Goal: Communication & Community: Share content

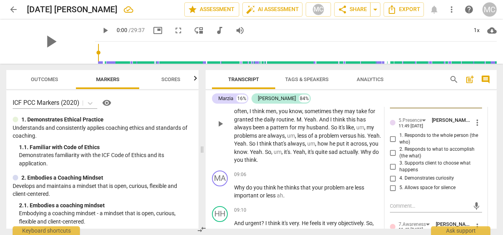
scroll to position [1031, 0]
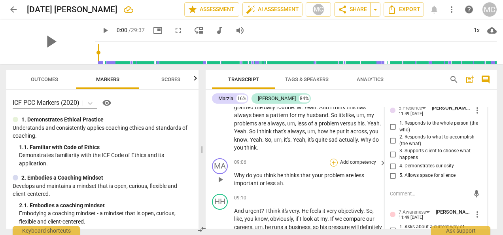
click at [333, 166] on div "+" at bounding box center [334, 162] width 8 height 8
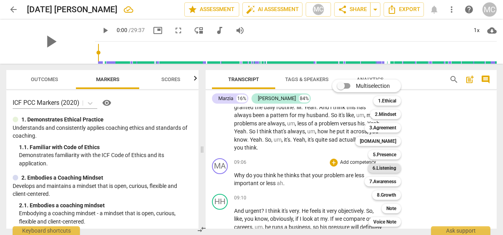
click at [372, 168] on div "6.Listening" at bounding box center [383, 167] width 33 height 9
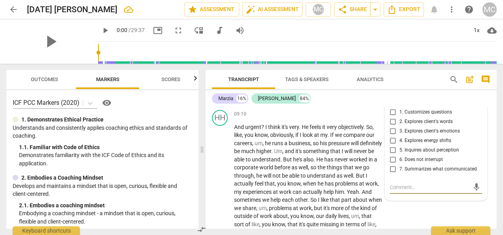
scroll to position [1103, 0]
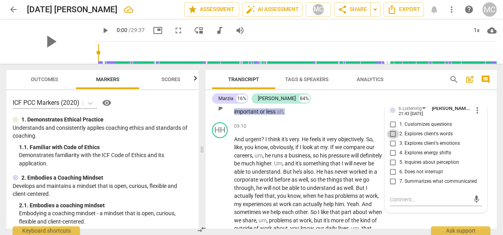
click at [392, 139] on input "2. Explores client's words" at bounding box center [392, 133] width 13 height 9
checkbox input "true"
click at [391, 148] on input "3. Explores client's emotions" at bounding box center [392, 143] width 13 height 9
checkbox input "true"
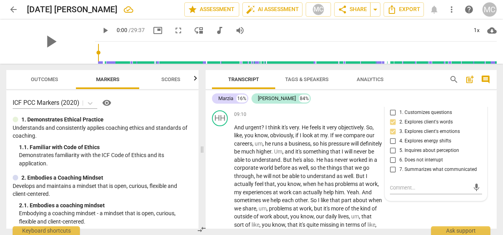
scroll to position [1142, 0]
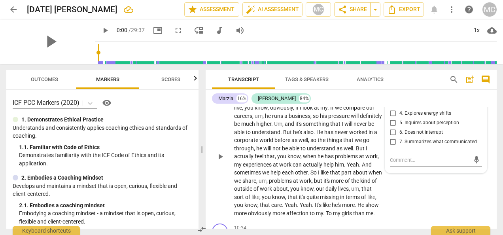
click at [425, 192] on div "HH play_arrow pause 09:10 + Add competency keyboard_arrow_right And urgent ? I …" at bounding box center [350, 149] width 291 height 141
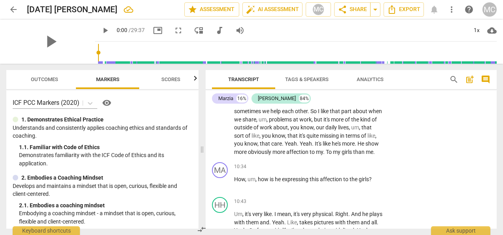
scroll to position [1221, 0]
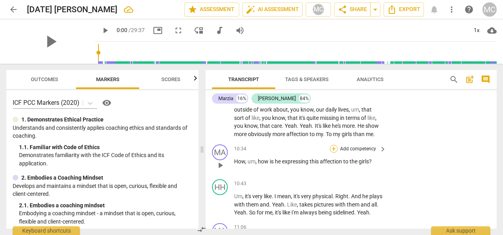
click at [334, 153] on div "+" at bounding box center [334, 149] width 8 height 8
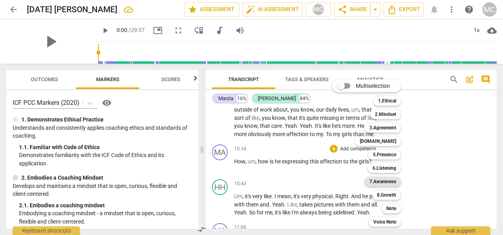
click at [381, 180] on b "7.Awareness" at bounding box center [382, 181] width 27 height 9
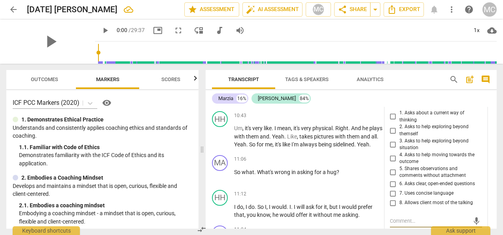
scroll to position [1279, 0]
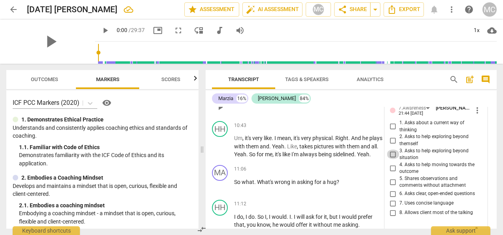
click at [392, 159] on input "3. Asks to help exploring beyond situation" at bounding box center [392, 153] width 13 height 9
checkbox input "true"
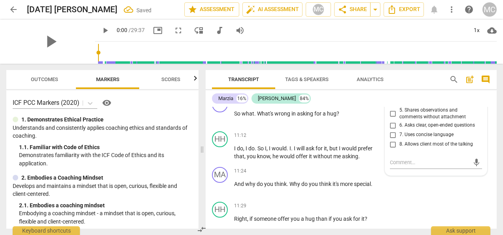
scroll to position [1358, 0]
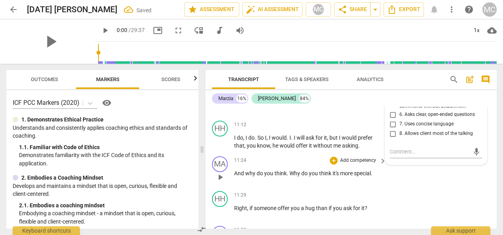
click at [403, 188] on div "MA play_arrow pause 11:24 + Add competency keyboard_arrow_right And why do you …" at bounding box center [350, 170] width 291 height 35
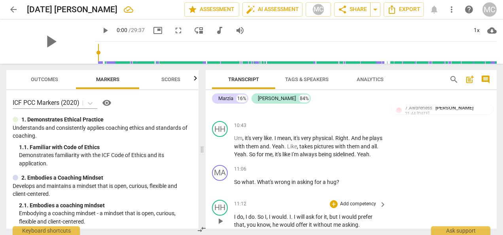
scroll to position [1319, 0]
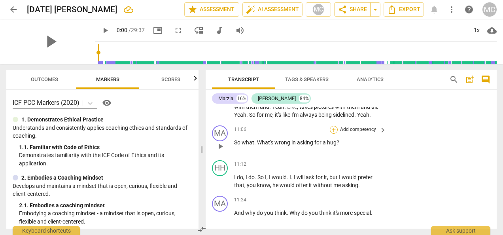
click at [332, 134] on div "+" at bounding box center [334, 130] width 8 height 8
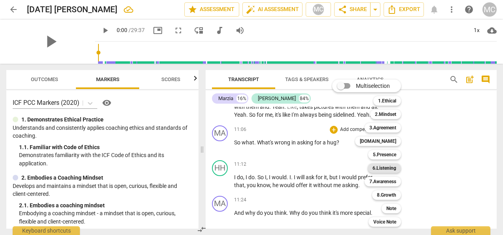
click at [388, 167] on b "6.Listening" at bounding box center [384, 167] width 24 height 9
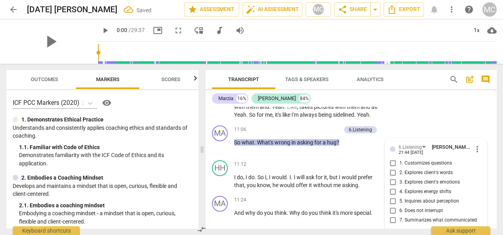
scroll to position [1413, 0]
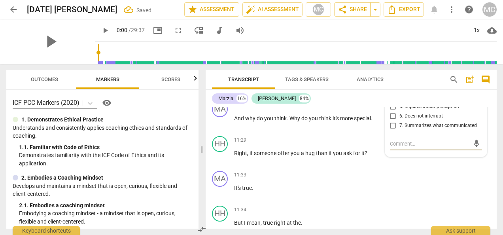
click at [389, 92] on input "3. Explores client's emotions" at bounding box center [392, 87] width 13 height 9
checkbox input "true"
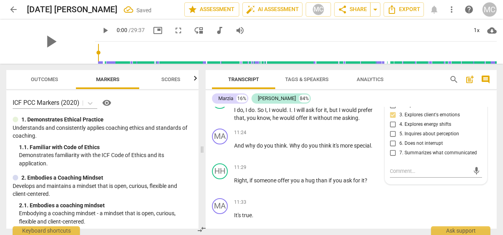
scroll to position [1374, 0]
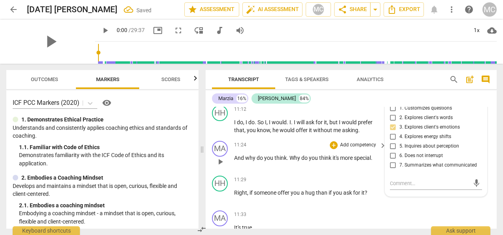
click at [317, 172] on div "MA play_arrow pause 11:24 + Add competency keyboard_arrow_right And why do you …" at bounding box center [350, 155] width 291 height 35
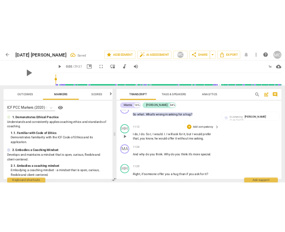
scroll to position [1334, 0]
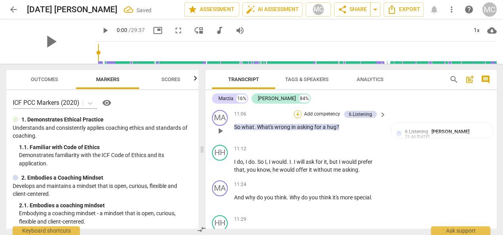
click at [298, 118] on div "+" at bounding box center [298, 114] width 8 height 8
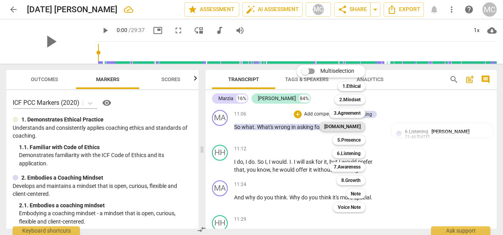
click at [353, 128] on b "[DOMAIN_NAME]" at bounding box center [342, 126] width 36 height 9
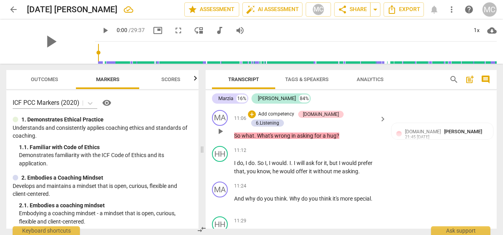
drag, startPoint x: 330, startPoint y: 137, endPoint x: 369, endPoint y: 162, distance: 46.1
click at [369, 143] on div "MA play_arrow pause 11:06 + Add competency [DOMAIN_NAME] 6.Listening keyboard_a…" at bounding box center [350, 125] width 291 height 36
click at [327, 118] on div "[DOMAIN_NAME]" at bounding box center [321, 114] width 36 height 7
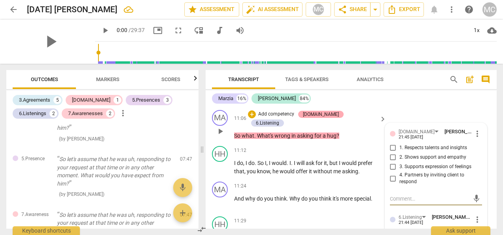
scroll to position [1179, 0]
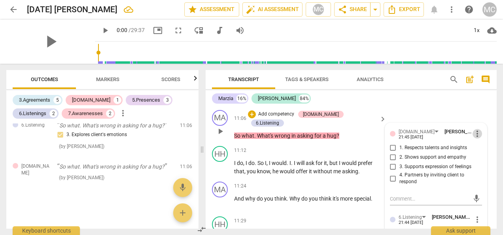
click at [475, 138] on span "more_vert" at bounding box center [476, 133] width 9 height 9
click at [478, 171] on li "Delete" at bounding box center [482, 172] width 27 height 15
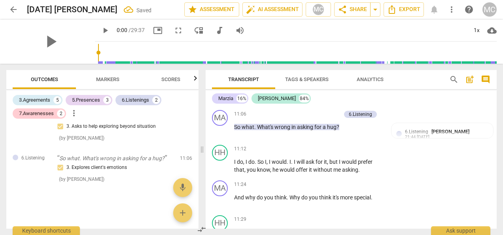
scroll to position [1150, 0]
click at [297, 118] on div "+" at bounding box center [298, 114] width 8 height 8
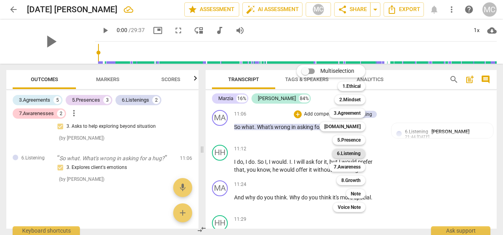
click at [350, 154] on b "6.Listening" at bounding box center [349, 153] width 24 height 9
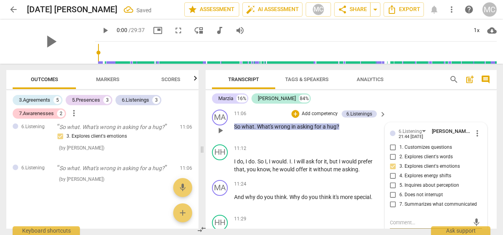
scroll to position [1334, 0]
click at [475, 138] on span "more_vert" at bounding box center [476, 133] width 9 height 9
click at [476, 171] on li "Delete" at bounding box center [482, 172] width 27 height 15
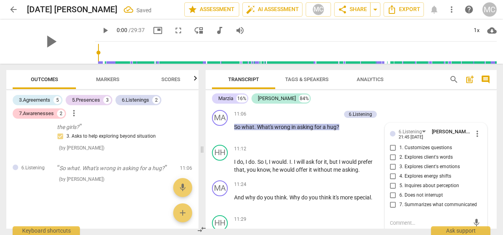
scroll to position [1138, 0]
click at [298, 118] on div "+" at bounding box center [298, 114] width 8 height 8
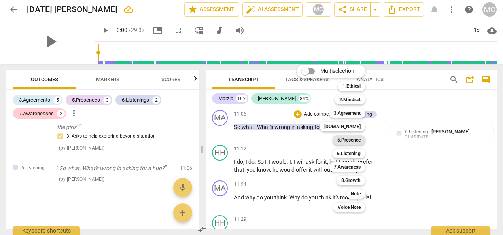
click at [349, 140] on b "5.Presence" at bounding box center [348, 139] width 23 height 9
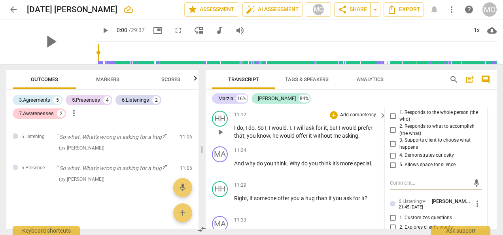
scroll to position [1368, 0]
click at [394, 160] on input "4. Demonstrates curiosity" at bounding box center [392, 155] width 13 height 9
checkbox input "true"
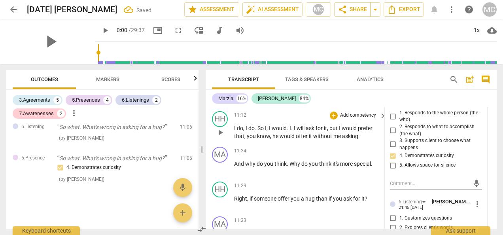
scroll to position [1407, 0]
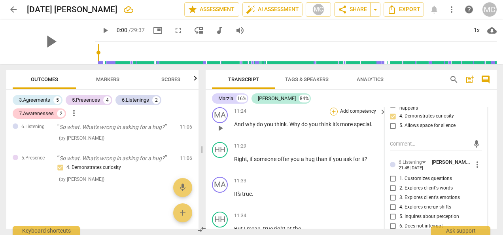
click at [333, 115] on div "+" at bounding box center [334, 111] width 8 height 8
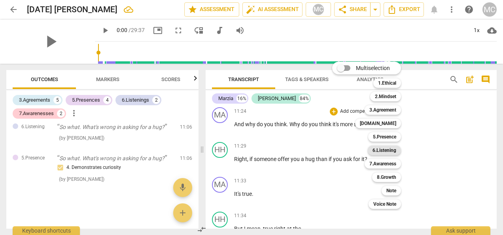
click at [386, 152] on b "6.Listening" at bounding box center [384, 149] width 24 height 9
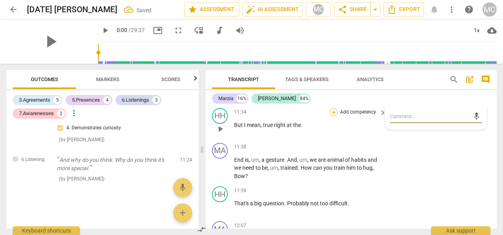
scroll to position [1523, 0]
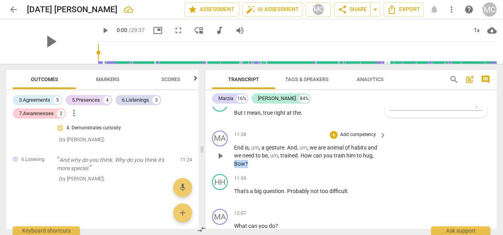
drag, startPoint x: 246, startPoint y: 188, endPoint x: 232, endPoint y: 187, distance: 14.2
click at [232, 171] on div "MA play_arrow pause 11:38 + Add competency keyboard_arrow_right End is , um , a…" at bounding box center [350, 149] width 291 height 44
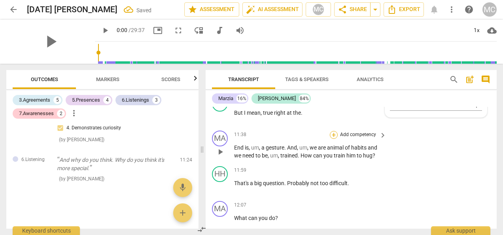
click at [333, 139] on div "+" at bounding box center [334, 135] width 8 height 8
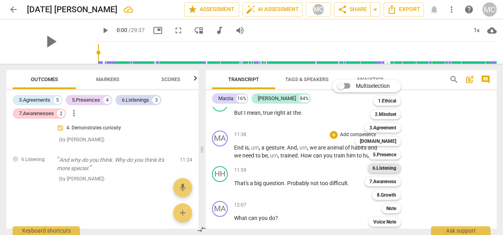
click at [387, 168] on b "6.Listening" at bounding box center [384, 167] width 24 height 9
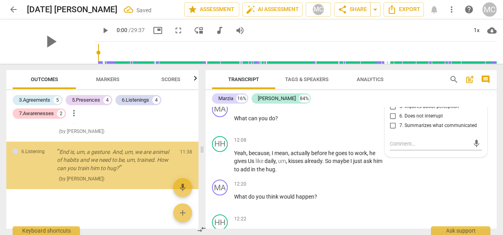
scroll to position [1257, 0]
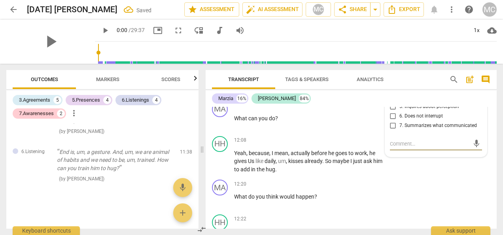
click at [391, 92] on input "3. Explores client's emotions" at bounding box center [392, 87] width 13 height 9
checkbox input "true"
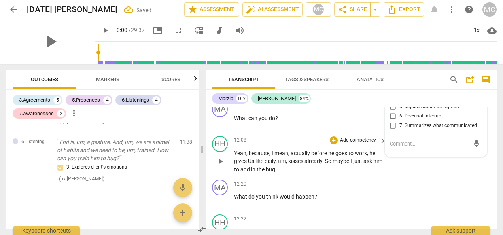
click at [349, 173] on p "Yeah , because , I mean , actually before he goes to work , he gives Us like da…" at bounding box center [308, 161] width 148 height 24
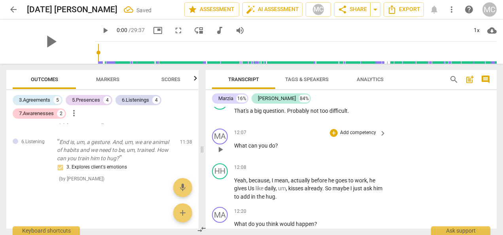
scroll to position [1583, 0]
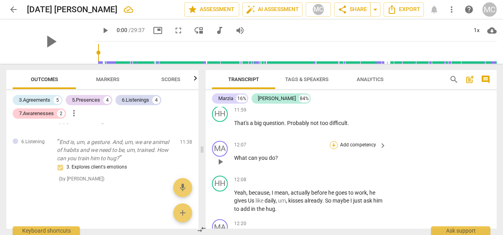
click at [333, 149] on div "+" at bounding box center [334, 145] width 8 height 8
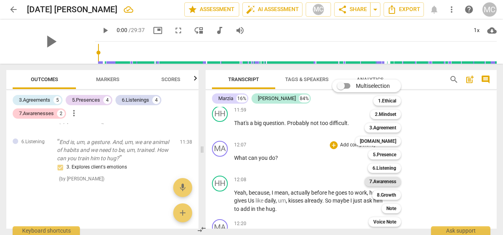
click at [388, 183] on b "7.Awareness" at bounding box center [382, 181] width 27 height 9
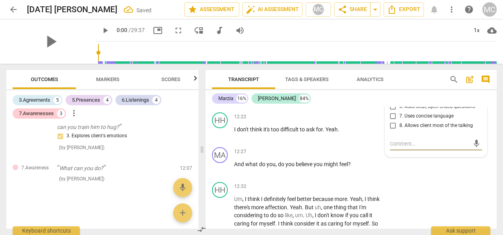
scroll to position [1685, 0]
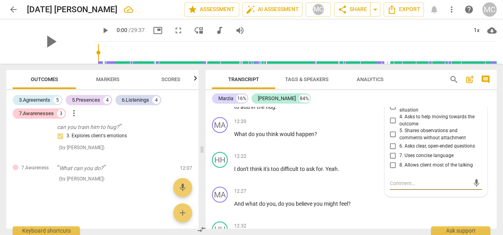
click at [392, 111] on input "3. Asks to help exploring beyond situation" at bounding box center [392, 106] width 13 height 9
checkbox input "true"
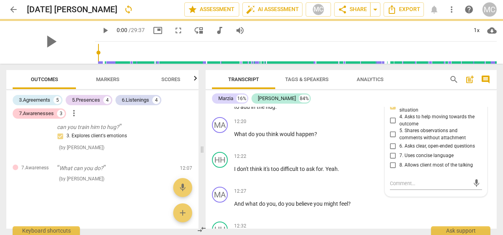
click at [393, 98] on input "2. Asks to help exploring beyond themself" at bounding box center [392, 92] width 13 height 9
checkbox input "true"
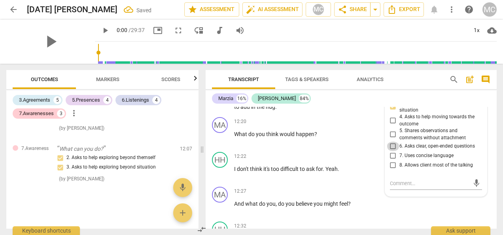
click at [392, 151] on input "6. Asks clear, open-ended questions" at bounding box center [392, 145] width 13 height 9
checkbox input "true"
click at [320, 114] on div "HH play_arrow pause 12:08 + Add competency keyboard_arrow_right Yeah , because …" at bounding box center [350, 92] width 291 height 44
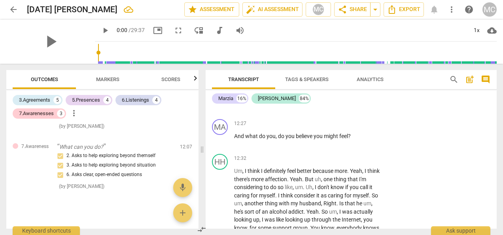
scroll to position [1764, 0]
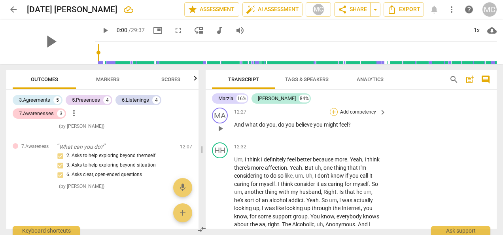
click at [333, 116] on div "+" at bounding box center [334, 112] width 8 height 8
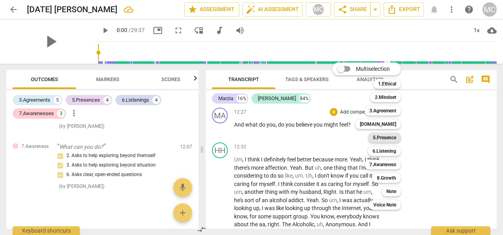
click at [388, 138] on b "5.Presence" at bounding box center [384, 137] width 23 height 9
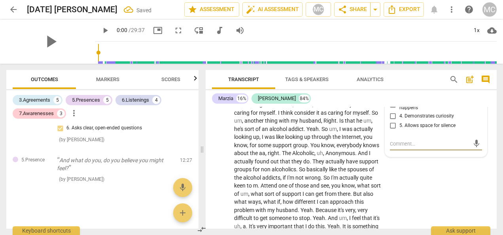
scroll to position [1796, 0]
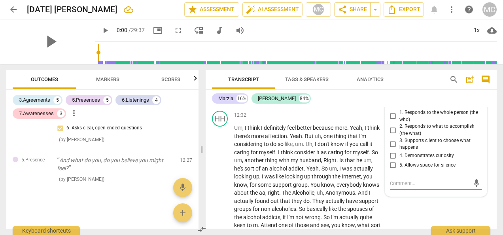
click at [473, 105] on span "more_vert" at bounding box center [476, 99] width 9 height 9
click at [475, 139] on li "Delete" at bounding box center [482, 138] width 27 height 15
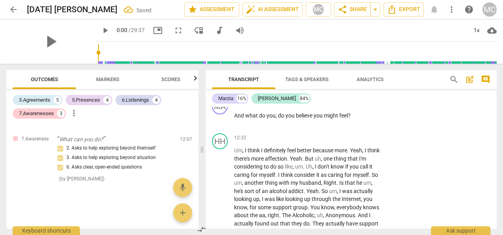
scroll to position [1756, 0]
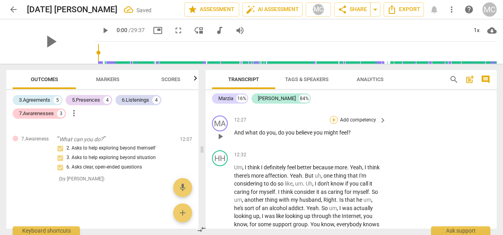
click at [334, 124] on div "+" at bounding box center [334, 120] width 8 height 8
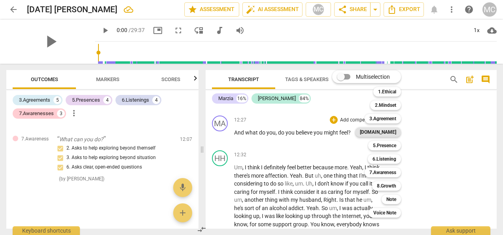
click at [392, 131] on b "[DOMAIN_NAME]" at bounding box center [378, 131] width 36 height 9
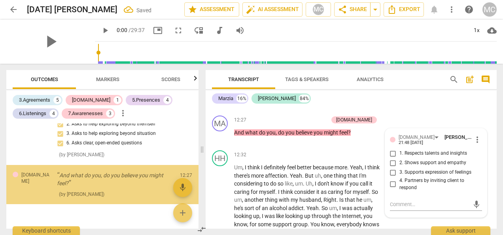
scroll to position [1370, 0]
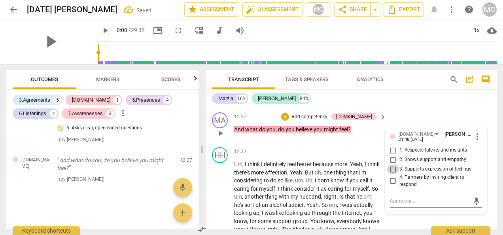
click at [392, 174] on input "3. Supports expression of feelings" at bounding box center [392, 168] width 13 height 9
checkbox input "true"
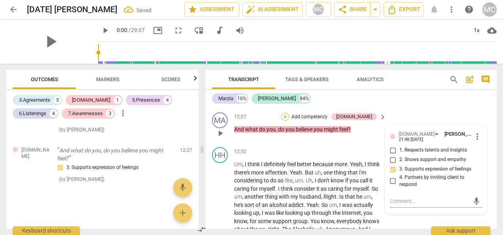
click at [289, 121] on div "+" at bounding box center [285, 117] width 8 height 8
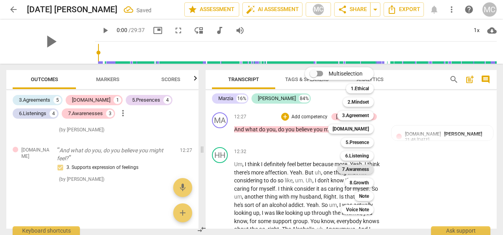
click at [352, 171] on b "7.Awareness" at bounding box center [355, 168] width 27 height 9
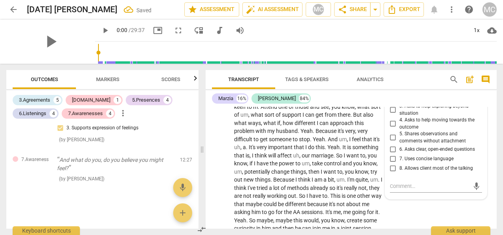
scroll to position [1918, 0]
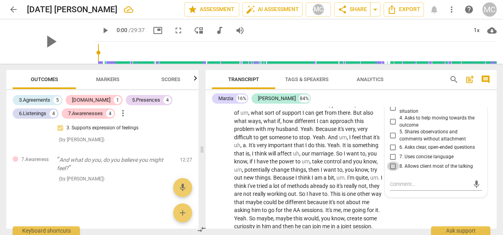
click at [392, 171] on input "8. Allows client most of the talking" at bounding box center [392, 165] width 13 height 9
checkbox input "true"
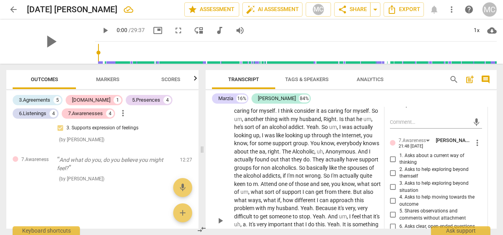
scroll to position [1760, 0]
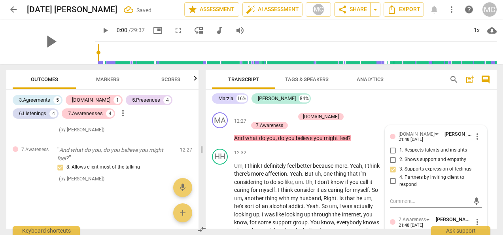
click at [399, 109] on div "HH play_arrow pause 12:22 + Add competency keyboard_arrow_right I don't think i…" at bounding box center [350, 91] width 291 height 35
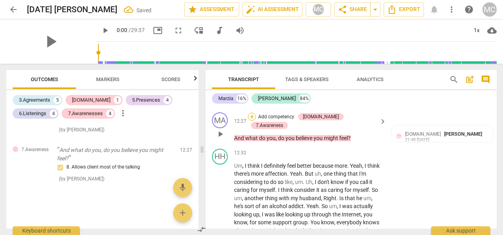
click at [256, 121] on div "+" at bounding box center [252, 117] width 8 height 8
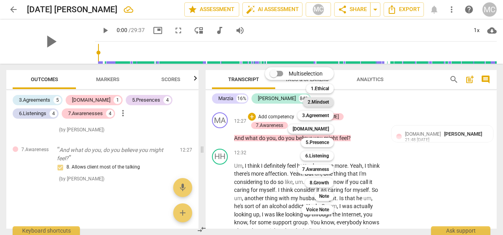
click at [320, 100] on b "2.Mindset" at bounding box center [317, 101] width 21 height 9
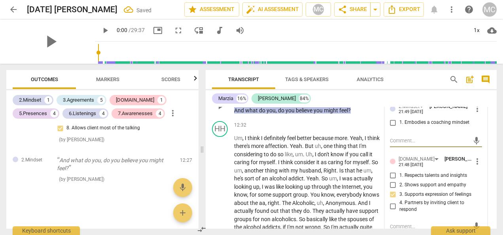
scroll to position [1799, 0]
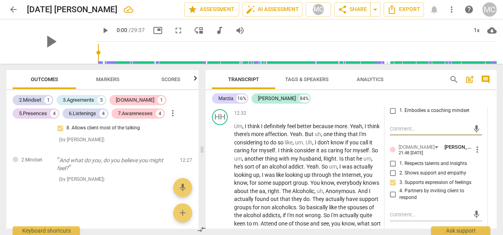
click at [475, 102] on span "more_vert" at bounding box center [476, 96] width 9 height 9
click at [482, 135] on li "Delete" at bounding box center [482, 135] width 27 height 15
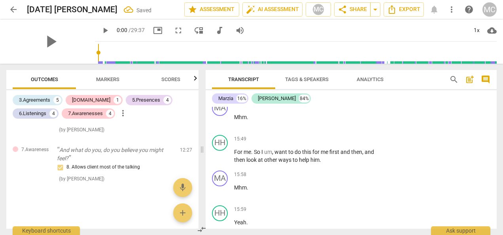
scroll to position [2076, 0]
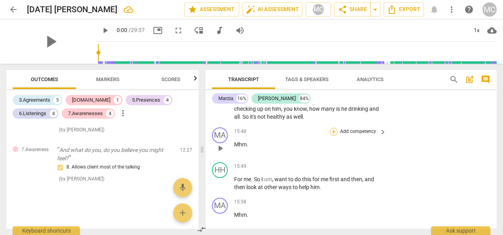
click at [333, 136] on div "+" at bounding box center [334, 132] width 8 height 8
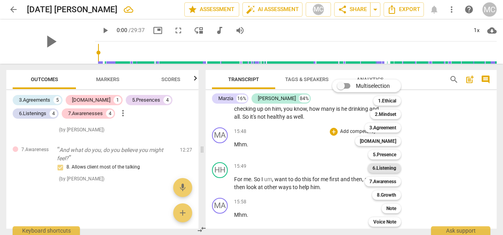
click at [387, 168] on b "6.Listening" at bounding box center [384, 167] width 24 height 9
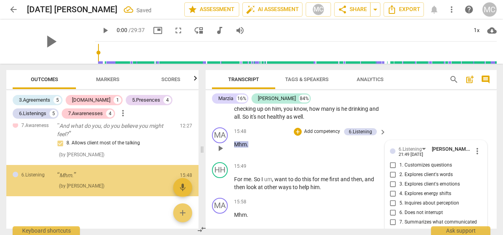
scroll to position [1465, 0]
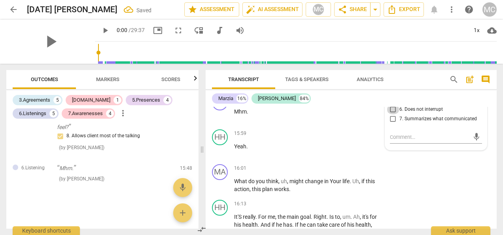
click at [392, 114] on input "6. Does not interrupt" at bounding box center [392, 109] width 13 height 9
checkbox input "true"
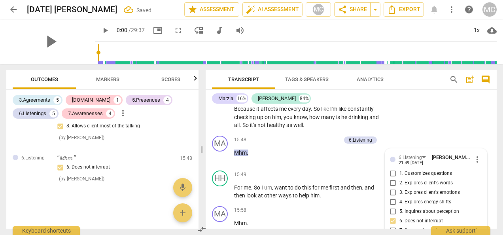
scroll to position [2060, 0]
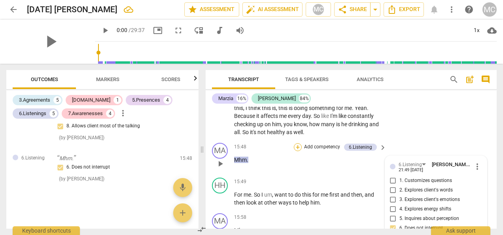
click at [296, 151] on div "+" at bounding box center [298, 147] width 8 height 8
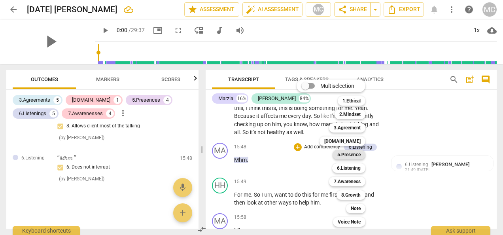
click at [352, 153] on b "5.Presence" at bounding box center [348, 154] width 23 height 9
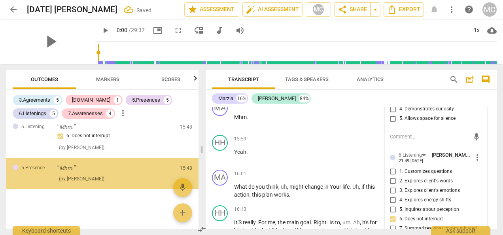
scroll to position [1506, 0]
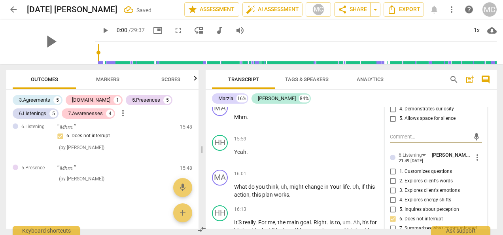
click at [392, 123] on input "5. Allows space for silence" at bounding box center [392, 118] width 13 height 9
checkbox input "true"
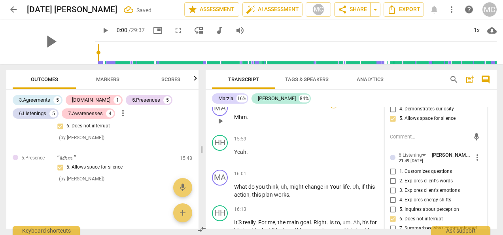
click at [331, 108] on div "+" at bounding box center [334, 104] width 8 height 8
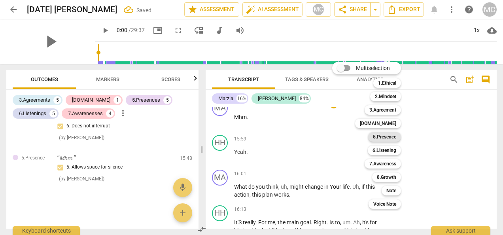
click at [380, 134] on b "5.Presence" at bounding box center [384, 136] width 23 height 9
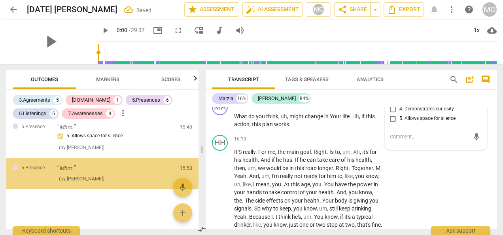
scroll to position [1547, 0]
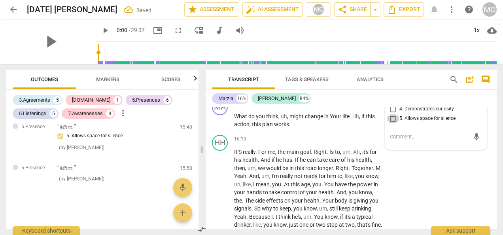
click at [392, 123] on input "5. Allows space for silence" at bounding box center [392, 118] width 13 height 9
checkbox input "true"
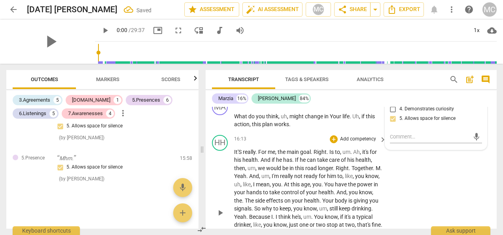
click at [415, 213] on div "HH play_arrow pause 16:13 + Add competency keyboard_arrow_right It'S really . F…" at bounding box center [350, 206] width 291 height 149
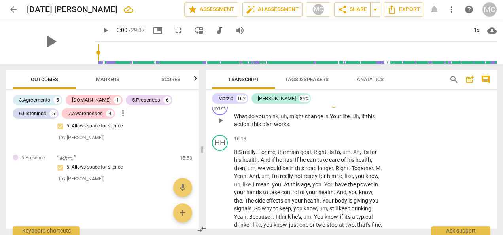
click at [331, 107] on div "+" at bounding box center [334, 104] width 8 height 8
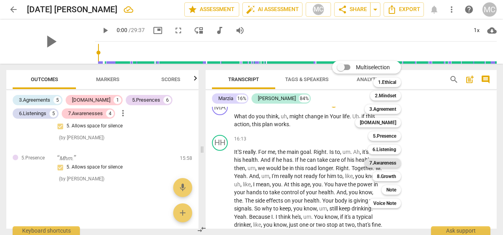
click at [386, 164] on b "7.Awareness" at bounding box center [382, 162] width 27 height 9
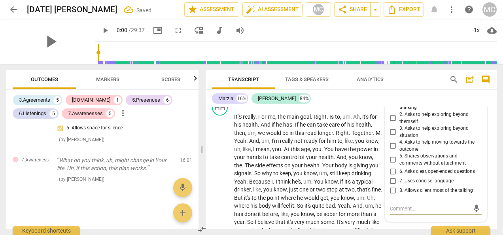
scroll to position [2271, 0]
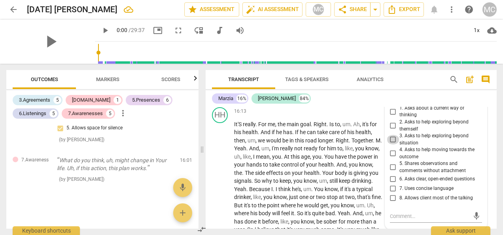
click at [392, 144] on input "3. Asks to help exploring beyond situation" at bounding box center [392, 139] width 13 height 9
checkbox input "true"
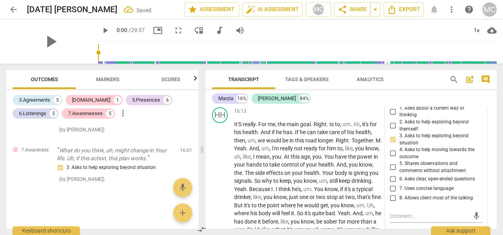
click at [392, 158] on input "4. Asks to help moving towards the outcome" at bounding box center [392, 153] width 13 height 9
checkbox input "true"
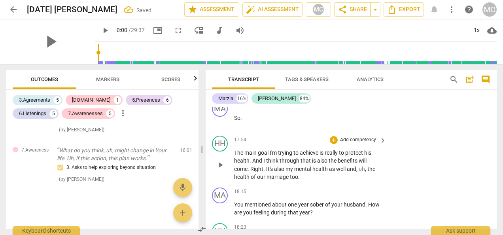
scroll to position [2429, 0]
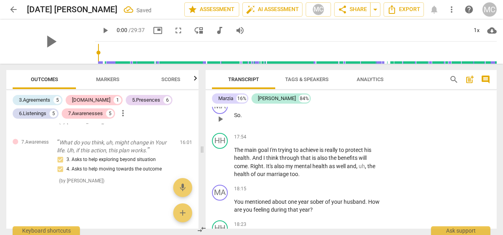
click at [341, 126] on div "17:51 + Add competency keyboard_arrow_right So ." at bounding box center [310, 112] width 153 height 28
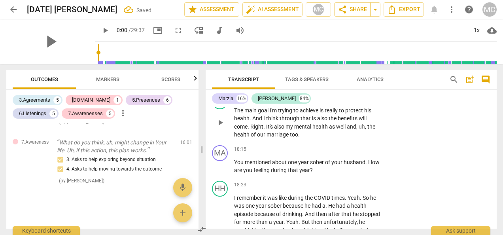
scroll to position [2508, 0]
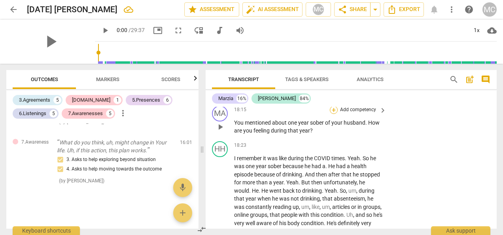
click at [334, 114] on div "+" at bounding box center [334, 110] width 8 height 8
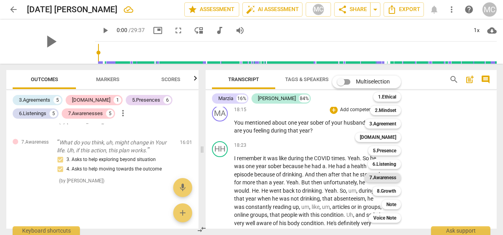
click at [387, 176] on b "7.Awareness" at bounding box center [382, 177] width 27 height 9
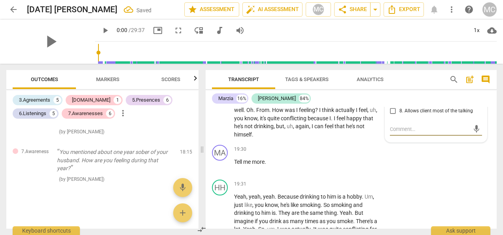
scroll to position [2590, 0]
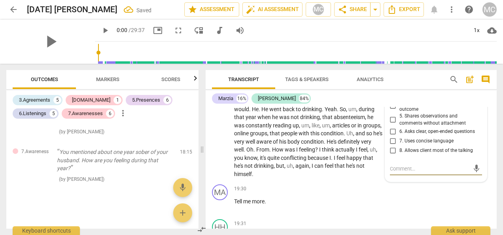
click at [392, 97] on input "3. Asks to help exploring beyond situation" at bounding box center [392, 91] width 13 height 9
checkbox input "true"
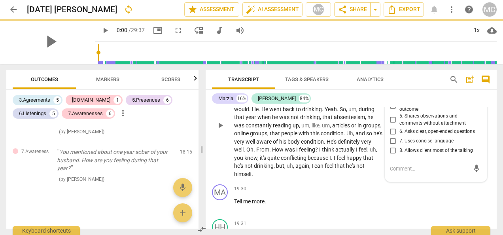
scroll to position [2511, 0]
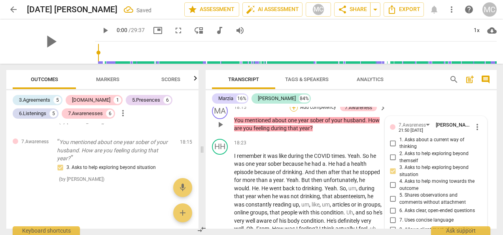
click at [292, 111] on div "+" at bounding box center [294, 108] width 8 height 8
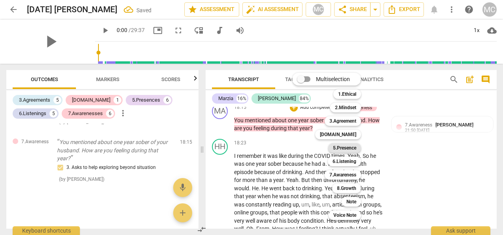
click at [351, 149] on b "5.Presence" at bounding box center [344, 147] width 23 height 9
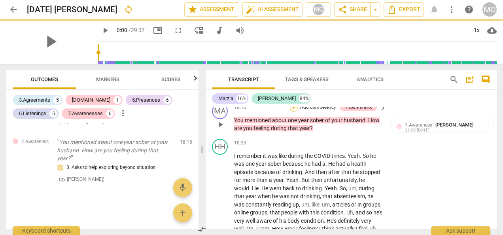
click at [295, 111] on div "+" at bounding box center [294, 108] width 8 height 8
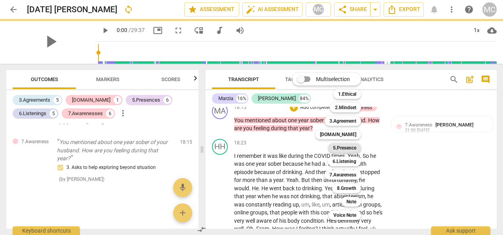
click at [342, 147] on b "5.Presence" at bounding box center [344, 147] width 23 height 9
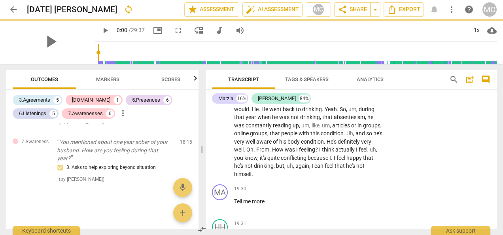
scroll to position [2669, 0]
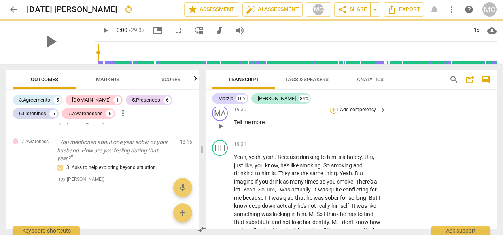
click at [335, 113] on div "+" at bounding box center [334, 110] width 8 height 8
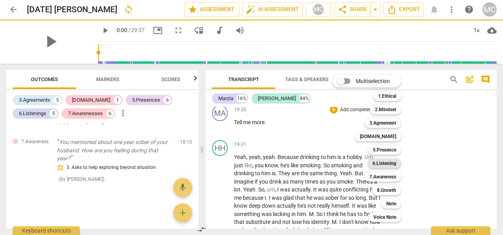
click at [388, 165] on b "6.Listening" at bounding box center [384, 162] width 24 height 9
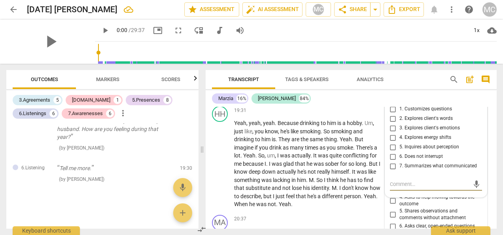
scroll to position [2719, 0]
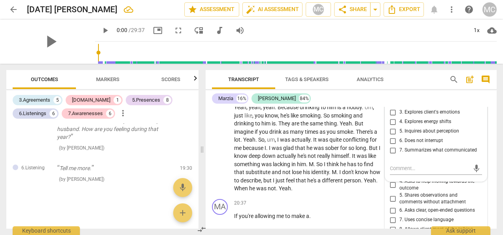
click at [477, 84] on span "more_vert" at bounding box center [476, 79] width 9 height 9
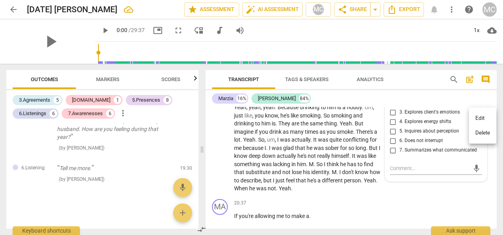
click at [481, 130] on li "Delete" at bounding box center [482, 132] width 27 height 15
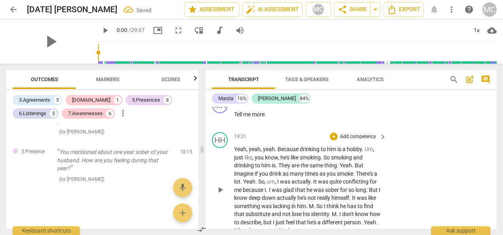
scroll to position [2679, 0]
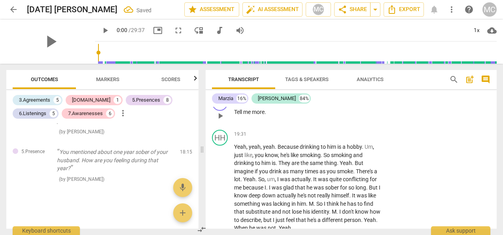
click at [334, 103] on div "+" at bounding box center [334, 99] width 8 height 8
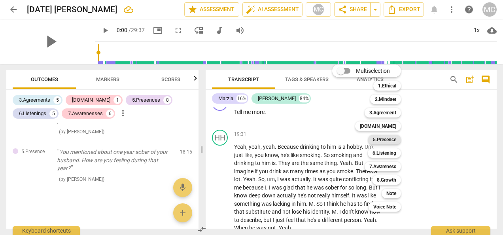
click at [388, 140] on b "5.Presence" at bounding box center [384, 139] width 23 height 9
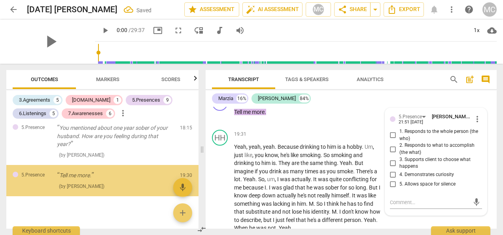
scroll to position [1799, 0]
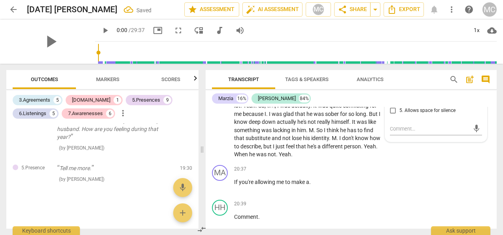
click at [390, 106] on input "4. Demonstrates curiosity" at bounding box center [392, 100] width 13 height 9
checkbox input "true"
click at [390, 115] on input "5. Allows space for silence" at bounding box center [392, 110] width 13 height 9
checkbox input "true"
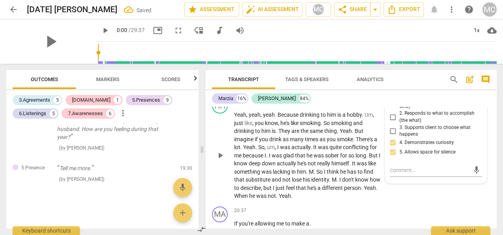
scroll to position [2673, 0]
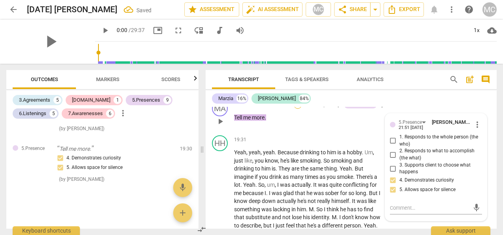
click at [298, 109] on div "+" at bounding box center [298, 105] width 8 height 8
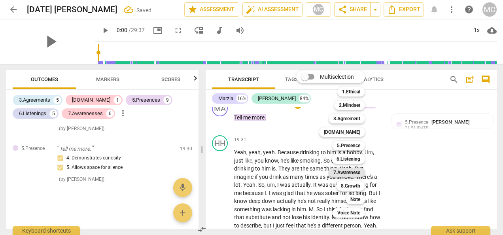
click at [345, 174] on b "7.Awareness" at bounding box center [346, 172] width 27 height 9
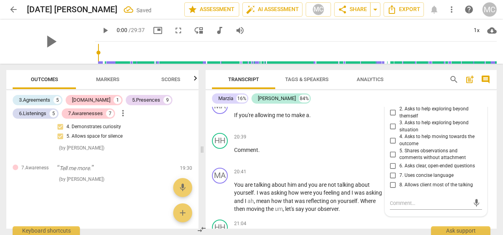
scroll to position [2832, 0]
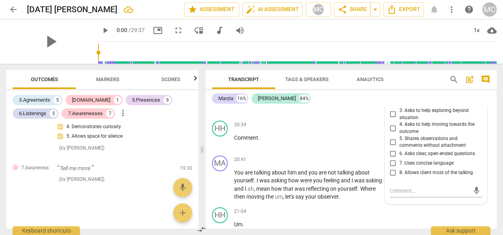
click at [386, 168] on input "7. Uses concise language" at bounding box center [392, 162] width 13 height 9
click at [390, 168] on input "7. Uses concise language" at bounding box center [392, 162] width 13 height 9
checkbox input "false"
click at [391, 177] on input "8. Allows client most of the talking" at bounding box center [392, 172] width 13 height 9
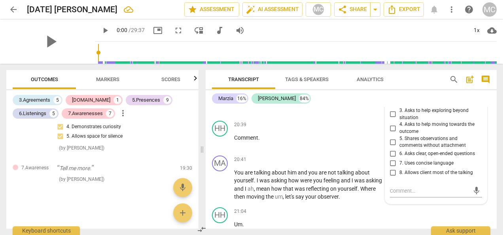
checkbox input "true"
click at [392, 168] on input "7. Uses concise language" at bounding box center [392, 162] width 13 height 9
checkbox input "true"
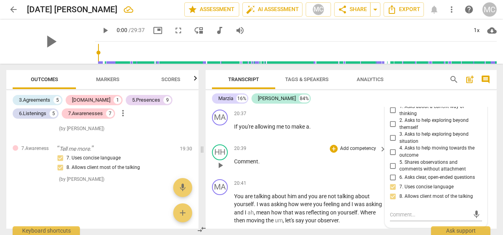
scroll to position [2792, 0]
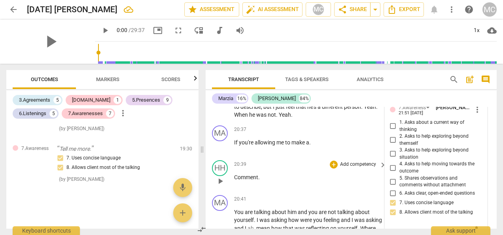
click at [234, 186] on div "play_arrow pause" at bounding box center [224, 181] width 20 height 10
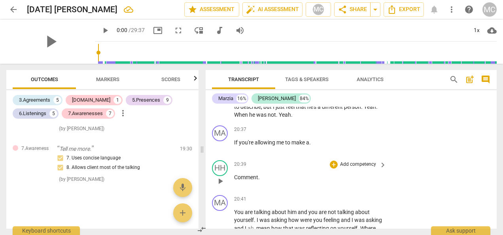
click at [236, 180] on span "Comment" at bounding box center [246, 177] width 24 height 6
click at [233, 186] on div "play_arrow pause" at bounding box center [224, 181] width 20 height 10
click at [235, 180] on span "Comment" at bounding box center [246, 177] width 24 height 6
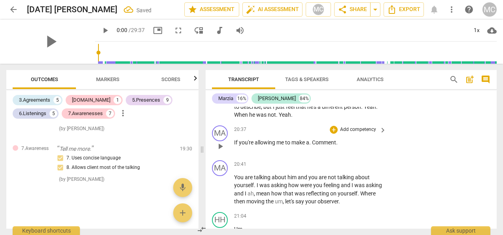
click at [312, 145] on span "." at bounding box center [310, 142] width 3 height 6
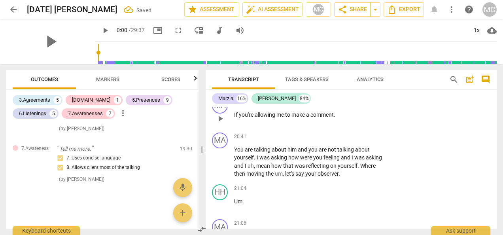
scroll to position [2832, 0]
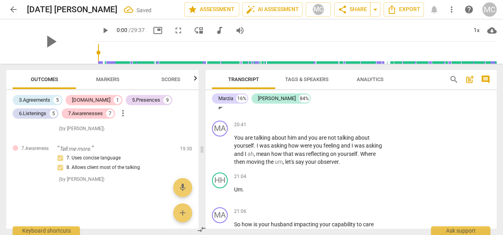
click at [333, 94] on div "+" at bounding box center [334, 90] width 8 height 8
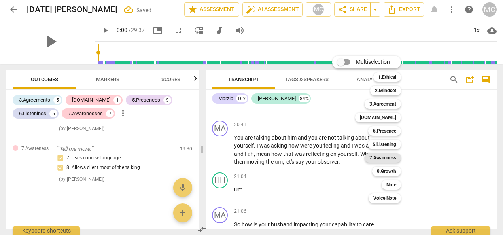
click at [383, 156] on b "7.Awareness" at bounding box center [382, 157] width 27 height 9
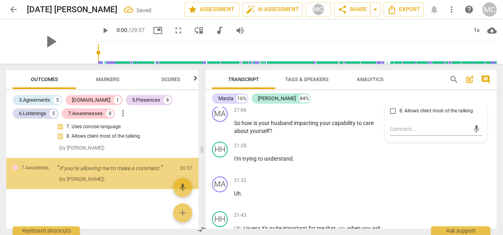
scroll to position [1900, 0]
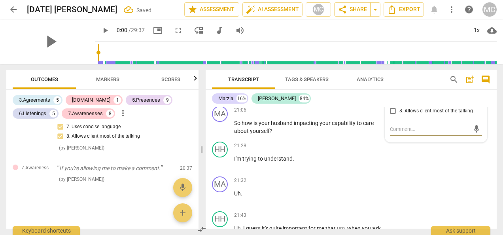
click at [390, 85] on input "5. Shares observations and comments without attachment" at bounding box center [392, 79] width 13 height 9
checkbox input "true"
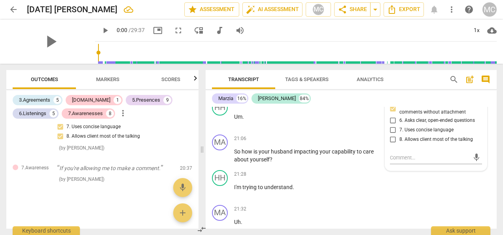
scroll to position [2893, 0]
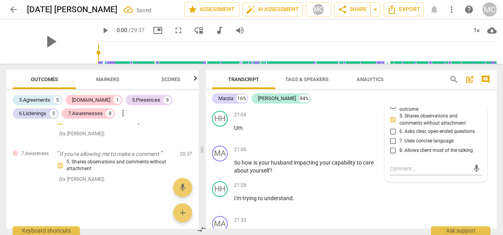
click at [392, 111] on input "4. Asks to help moving towards the outcome" at bounding box center [392, 105] width 13 height 9
checkbox input "true"
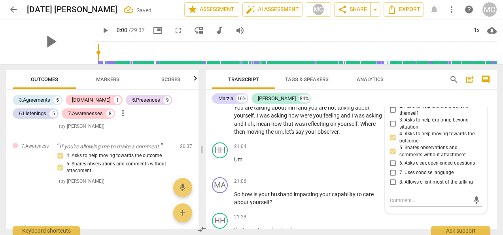
scroll to position [2854, 0]
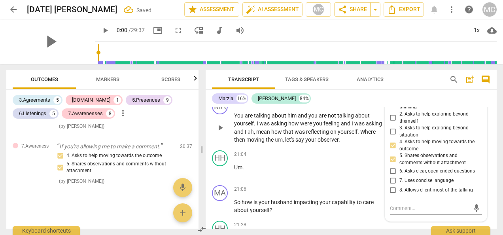
click at [335, 107] on div "+" at bounding box center [334, 103] width 8 height 8
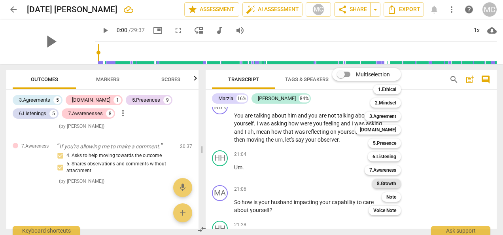
click at [385, 181] on b "8.Growth" at bounding box center [386, 183] width 19 height 9
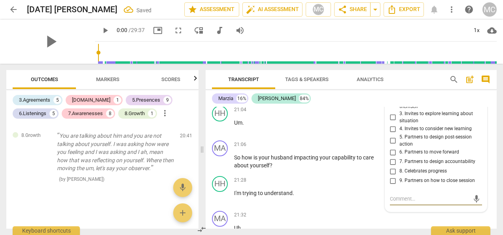
scroll to position [2889, 0]
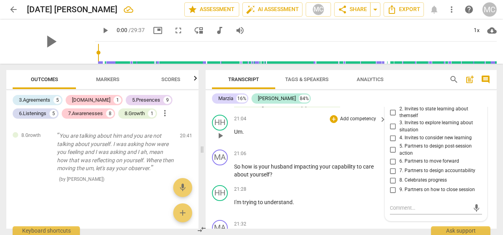
click at [282, 136] on p "Um ." at bounding box center [308, 132] width 148 height 8
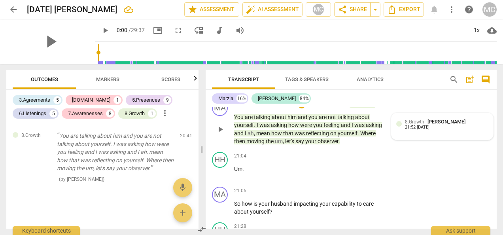
scroll to position [2850, 0]
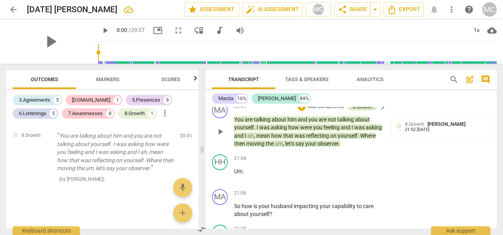
click at [364, 110] on div "8.Growth" at bounding box center [361, 106] width 19 height 7
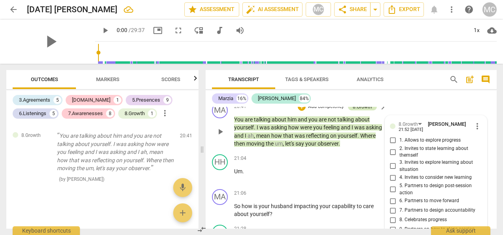
click at [362, 110] on div "8.Growth" at bounding box center [361, 106] width 19 height 7
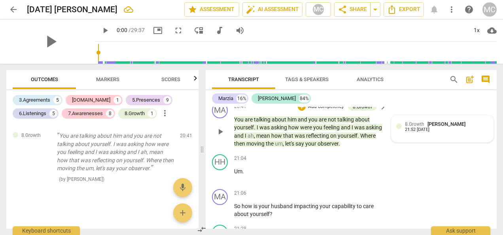
drag, startPoint x: 448, startPoint y: 164, endPoint x: 409, endPoint y: 171, distance: 39.8
drag, startPoint x: 409, startPoint y: 171, endPoint x: 404, endPoint y: 174, distance: 5.8
click at [404, 137] on div "8.Growth [PERSON_NAME] 21:52 [DATE]" at bounding box center [442, 128] width 92 height 17
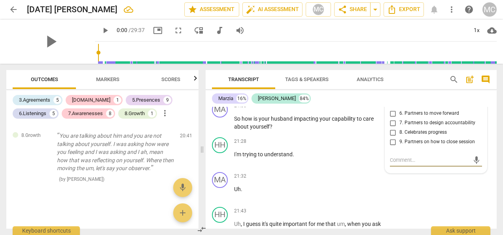
scroll to position [2889, 0]
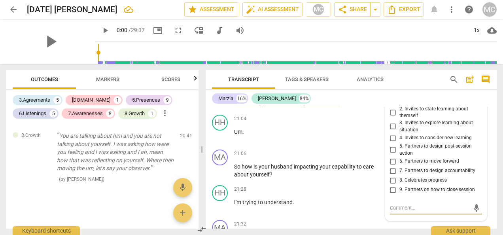
click at [473, 91] on span "more_vert" at bounding box center [476, 86] width 9 height 9
click at [479, 140] on li "Delete" at bounding box center [482, 140] width 27 height 15
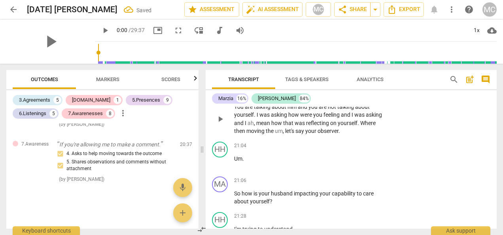
scroll to position [2850, 0]
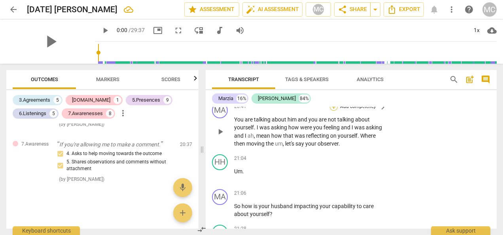
click at [333, 111] on div "+" at bounding box center [334, 107] width 8 height 8
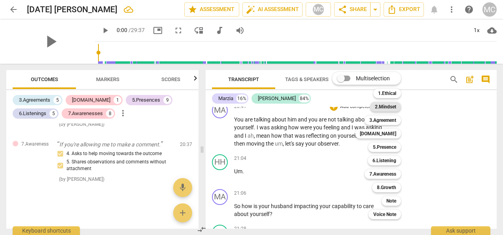
click at [383, 106] on b "2.Mindset" at bounding box center [385, 106] width 21 height 9
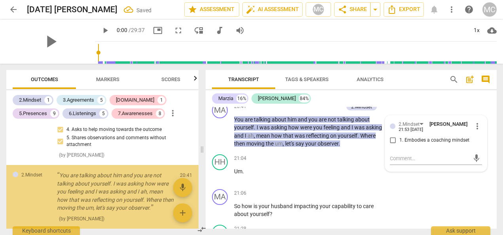
scroll to position [1971, 0]
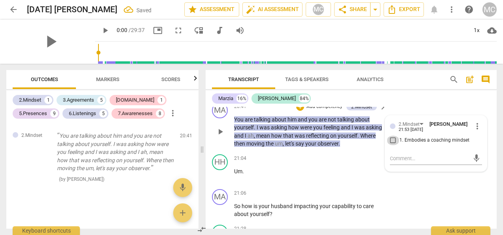
click at [391, 145] on input "1. Embodies a coaching mindset" at bounding box center [392, 140] width 13 height 9
checkbox input "true"
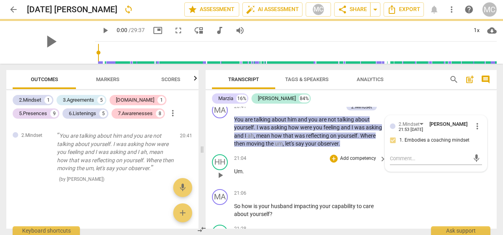
scroll to position [2929, 0]
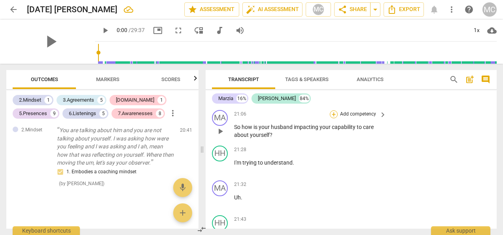
click at [333, 118] on div "+" at bounding box center [334, 114] width 8 height 8
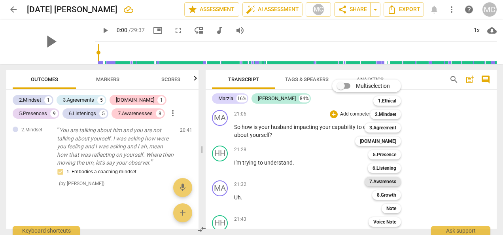
click at [387, 184] on b "7.Awareness" at bounding box center [382, 181] width 27 height 9
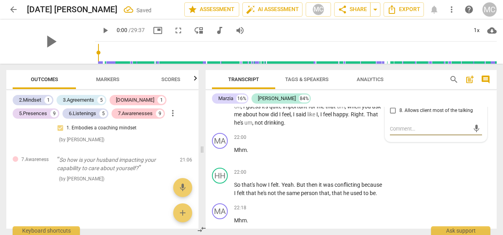
scroll to position [3015, 0]
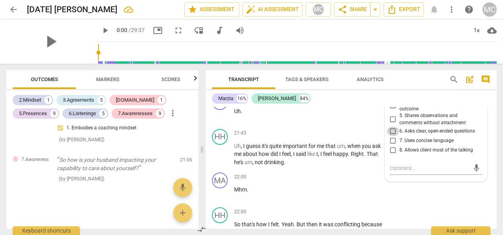
click at [392, 136] on input "6. Asks clear, open-ended questions" at bounding box center [392, 130] width 13 height 9
checkbox input "true"
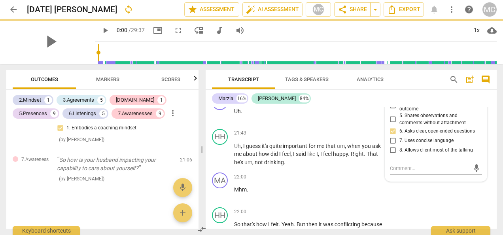
click at [391, 110] on input "4. Asks to help moving towards the outcome" at bounding box center [392, 105] width 13 height 9
checkbox input "true"
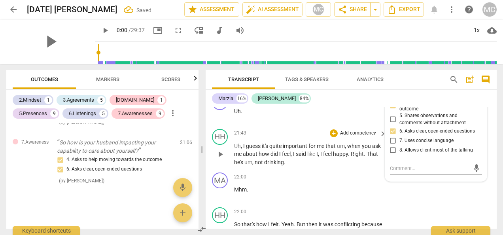
click at [330, 170] on div "HH play_arrow pause 21:43 + Add competency keyboard_arrow_right Uh , I guess it…" at bounding box center [350, 148] width 291 height 44
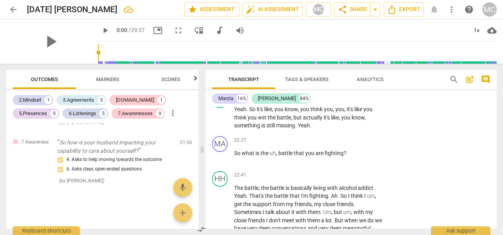
scroll to position [3212, 0]
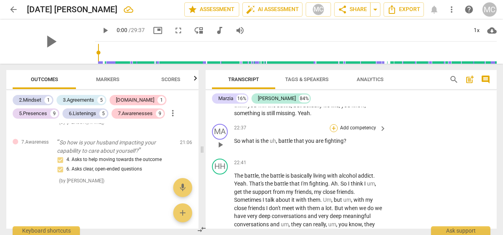
click at [333, 132] on div "+" at bounding box center [334, 128] width 8 height 8
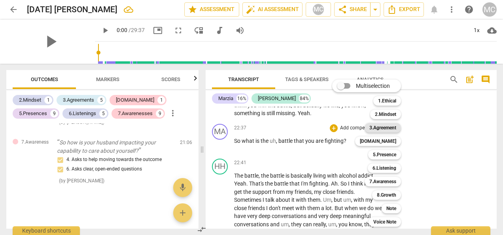
click at [387, 126] on b "3.Agreement" at bounding box center [382, 127] width 27 height 9
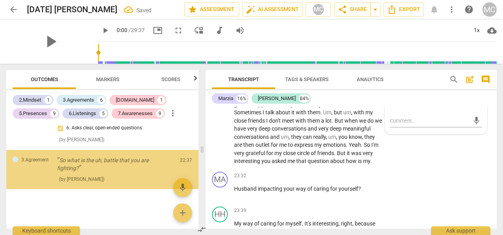
scroll to position [2091, 0]
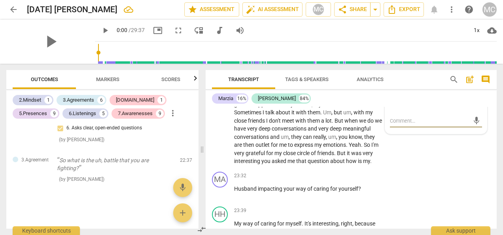
click at [391, 107] on input "4. Defines what to address" at bounding box center [392, 102] width 13 height 9
checkbox input "true"
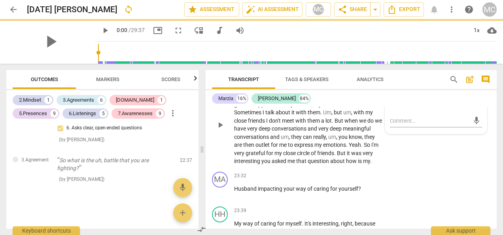
click at [335, 79] on div "+" at bounding box center [334, 76] width 8 height 8
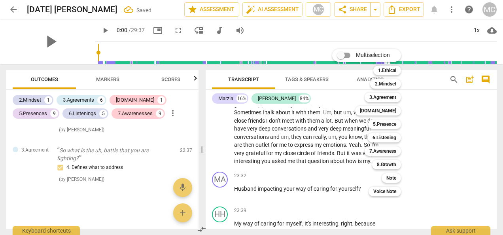
click at [344, 105] on div "Multiselection m 1.Ethical 1 2.Mindset 2 3.Agreement 3 [DOMAIN_NAME] 4 5.Presen…" at bounding box center [372, 122] width 87 height 151
click at [486, 139] on div at bounding box center [251, 117] width 503 height 235
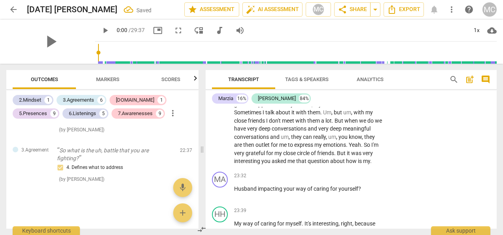
scroll to position [3221, 0]
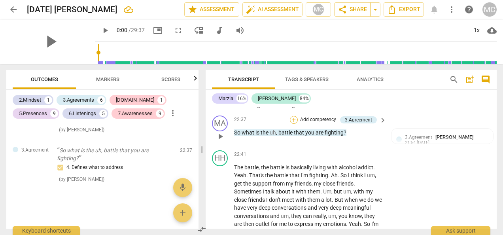
click at [294, 124] on div "+" at bounding box center [294, 120] width 8 height 8
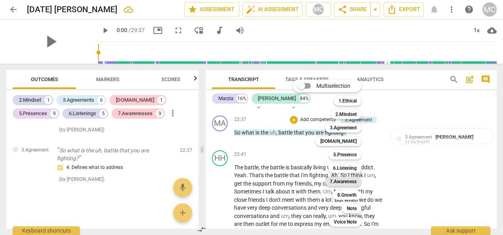
click at [337, 179] on b "7.Awareness" at bounding box center [343, 181] width 27 height 9
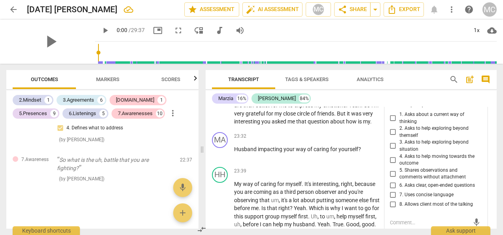
scroll to position [3379, 0]
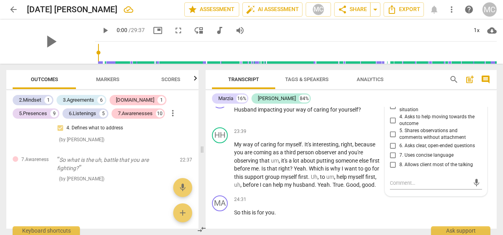
click at [392, 151] on input "6. Asks clear, open-ended questions" at bounding box center [392, 145] width 13 height 9
checkbox input "true"
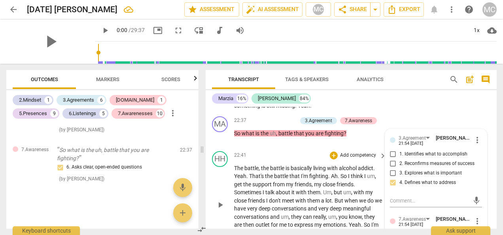
scroll to position [3181, 0]
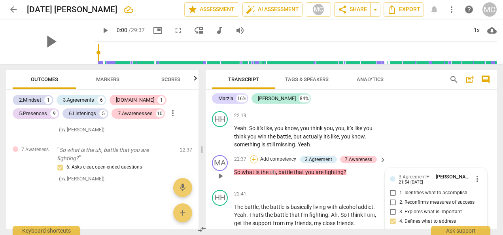
click at [253, 163] on div "+" at bounding box center [254, 159] width 8 height 8
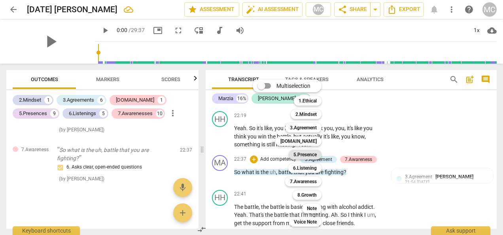
click at [305, 155] on b "5.Presence" at bounding box center [304, 154] width 23 height 9
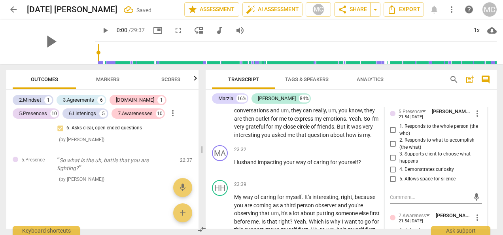
scroll to position [3339, 0]
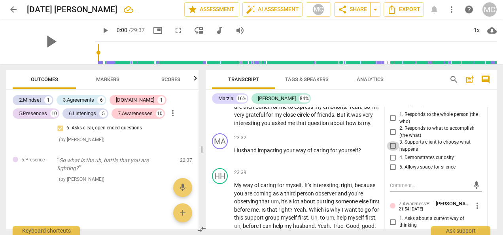
click at [391, 151] on input "3. Supports client to choose what happens" at bounding box center [392, 145] width 13 height 9
checkbox input "true"
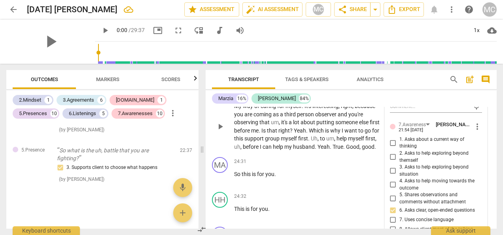
scroll to position [3379, 0]
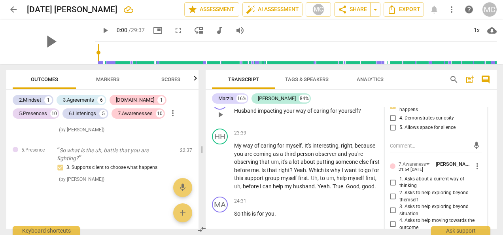
click at [332, 102] on div "+" at bounding box center [334, 98] width 8 height 8
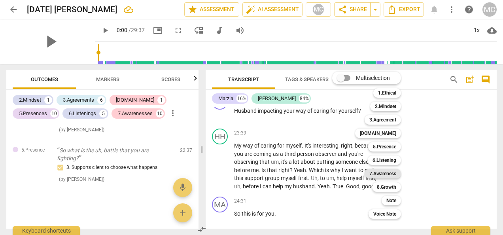
click at [383, 175] on b "7.Awareness" at bounding box center [382, 173] width 27 height 9
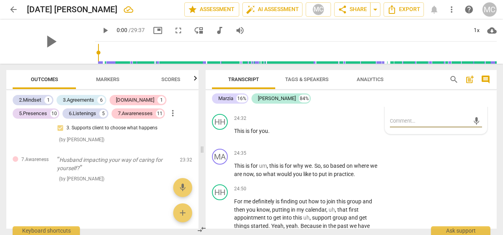
scroll to position [3536, 0]
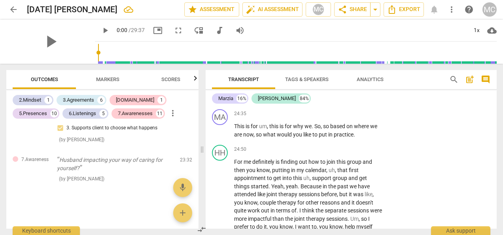
click at [268, 94] on span "you" at bounding box center [263, 91] width 9 height 6
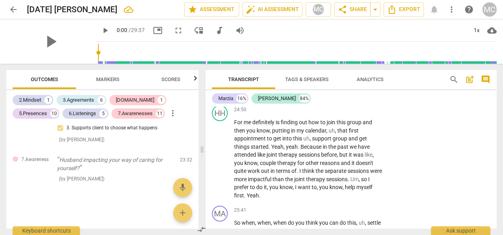
drag, startPoint x: 333, startPoint y: 133, endPoint x: 230, endPoint y: 132, distance: 103.5
click at [233, 102] on div "MA play_arrow pause 24:35 + Add competency keyboard_arrow_right This is for um …" at bounding box center [350, 84] width 291 height 36
click at [334, 78] on div "+" at bounding box center [334, 74] width 8 height 8
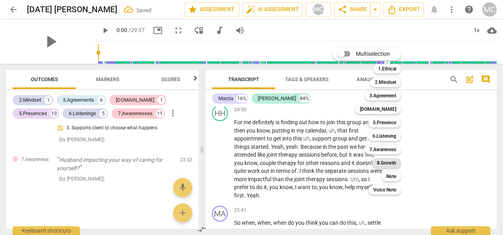
click at [375, 162] on div "8.Growth" at bounding box center [386, 162] width 29 height 9
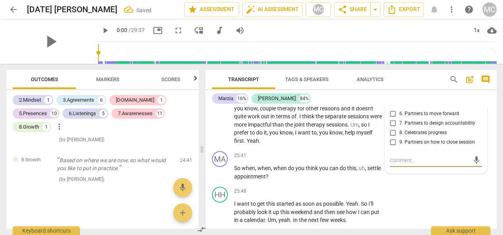
scroll to position [3590, 0]
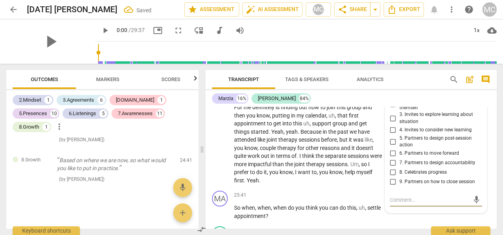
click at [392, 123] on input "3. Invites to explore learning about situation" at bounding box center [392, 117] width 13 height 9
checkbox input "true"
click at [390, 109] on input "2. Invites to state learning about themself" at bounding box center [392, 104] width 13 height 9
checkbox input "true"
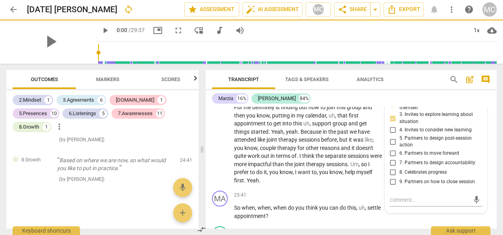
click at [393, 97] on input "1. Allows to explore progress" at bounding box center [392, 92] width 13 height 9
checkbox input "true"
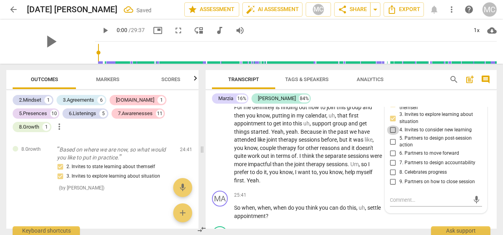
click at [395, 135] on input "4. Invites to consider new learning" at bounding box center [392, 129] width 13 height 9
checkbox input "true"
click at [392, 146] on input "5. Partners to design post-session action" at bounding box center [392, 141] width 13 height 9
checkbox input "true"
click at [294, 135] on div "HH play_arrow pause 24:50 + Add competency keyboard_arrow_right For me definite…" at bounding box center [350, 137] width 291 height 100
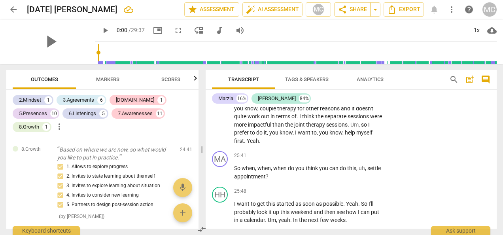
scroll to position [3669, 0]
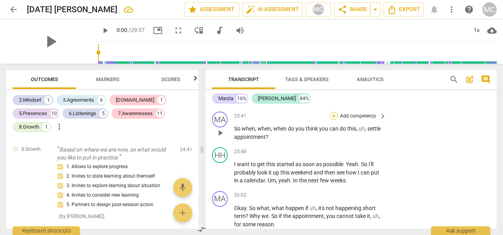
click at [333, 120] on div "+" at bounding box center [334, 116] width 8 height 8
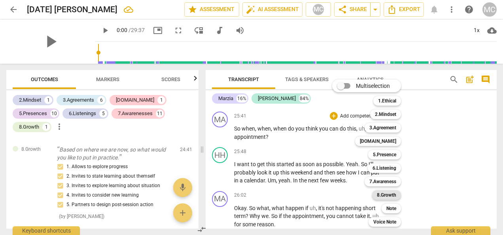
click at [382, 198] on b "8.Growth" at bounding box center [386, 194] width 19 height 9
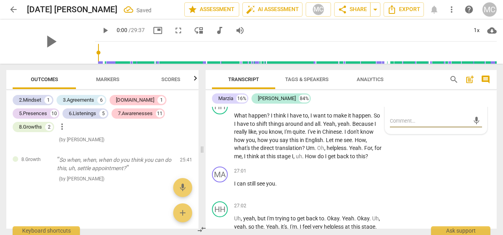
scroll to position [3766, 0]
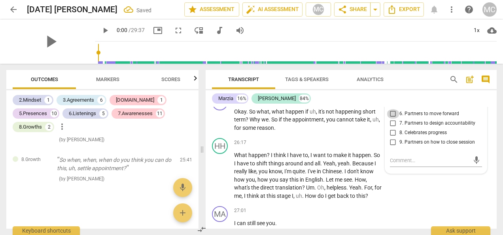
click at [392, 119] on input "6. Partners to move forward" at bounding box center [392, 113] width 13 height 9
checkbox input "true"
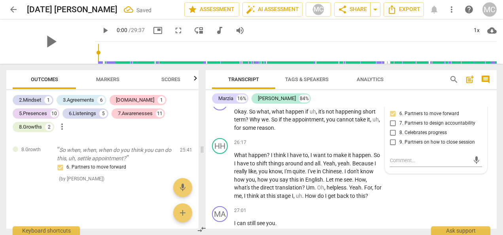
click at [392, 107] on input "5. Partners to design post-session action" at bounding box center [392, 101] width 13 height 9
checkbox input "true"
click at [350, 182] on div "HH play_arrow pause 26:17 + Add competency keyboard_arrow_right What happen ? I…" at bounding box center [350, 169] width 291 height 68
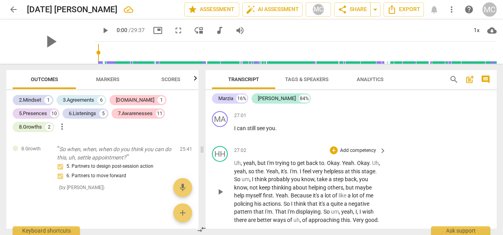
scroll to position [3845, 0]
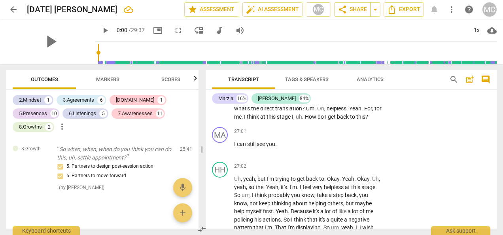
click at [379, 121] on p "What happen ? I think I have to , I want to make it happen . So I have to shift…" at bounding box center [308, 96] width 148 height 49
drag, startPoint x: 379, startPoint y: 163, endPoint x: 313, endPoint y: 162, distance: 65.6
click at [313, 121] on p "What happen ? I think I have to , I want to make it happen . So I have to shift…" at bounding box center [308, 96] width 148 height 49
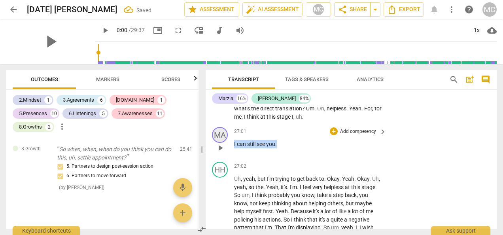
drag, startPoint x: 279, startPoint y: 191, endPoint x: 223, endPoint y: 187, distance: 56.3
click at [223, 158] on div "MA play_arrow pause 27:01 + Add competency keyboard_arrow_right I can still see…" at bounding box center [350, 141] width 291 height 35
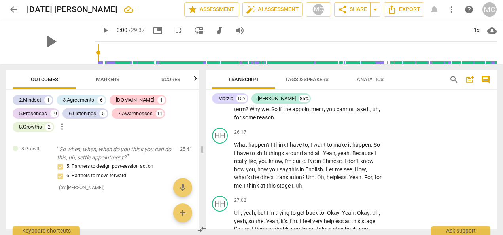
scroll to position [3730, 0]
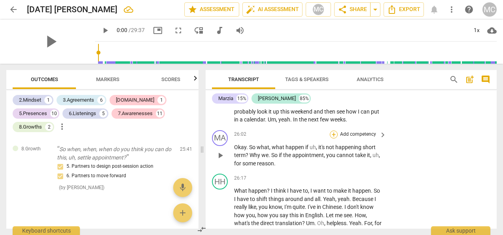
click at [333, 138] on div "+" at bounding box center [334, 134] width 8 height 8
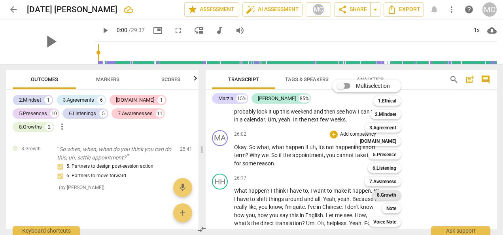
click at [386, 196] on b "8.Growth" at bounding box center [386, 194] width 19 height 9
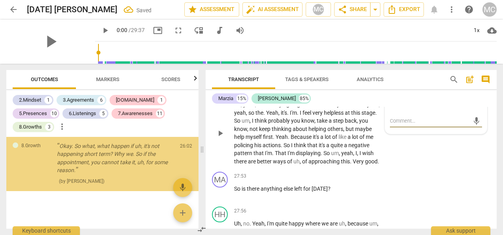
scroll to position [2439, 0]
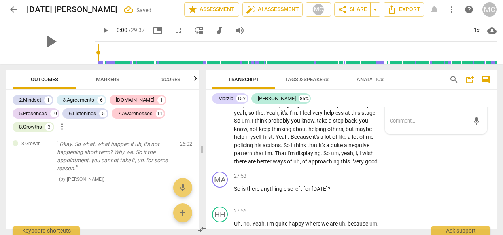
click at [397, 89] on input "7. Partners to design accountability" at bounding box center [392, 83] width 13 height 9
checkbox input "true"
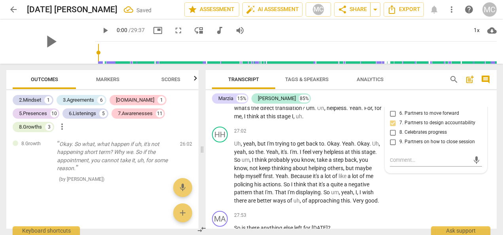
scroll to position [3845, 0]
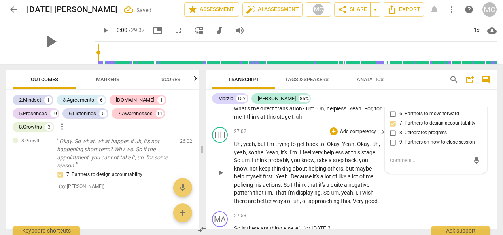
click at [318, 136] on div "27:02 + Add competency keyboard_arrow_right" at bounding box center [310, 131] width 153 height 9
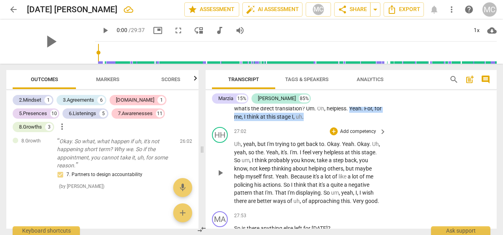
drag, startPoint x: 350, startPoint y: 155, endPoint x: 340, endPoint y: 194, distance: 40.5
click at [340, 194] on div "MA play_arrow pause 00:00 + Add competency 3.Agreement keyboard_arrow_right The…" at bounding box center [350, 168] width 291 height 122
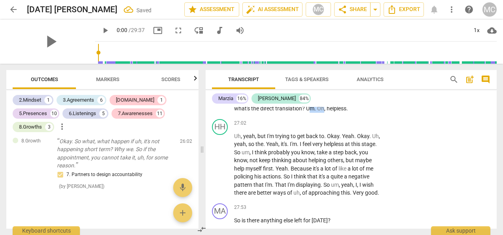
drag, startPoint x: 307, startPoint y: 156, endPoint x: 324, endPoint y: 158, distance: 16.7
click at [324, 113] on p "What happen ? I think I have to , I want to make it happen . So I have to shift…" at bounding box center [308, 92] width 148 height 41
drag, startPoint x: 326, startPoint y: 155, endPoint x: 307, endPoint y: 155, distance: 19.0
click at [307, 113] on p "What happen ? I think I have to , I want to make it happen . So I have to shift…" at bounding box center [308, 92] width 148 height 41
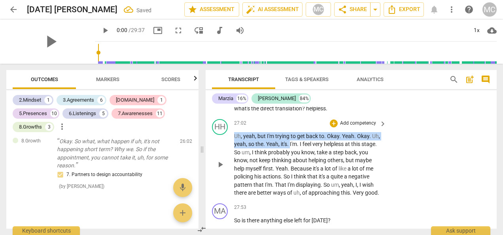
drag, startPoint x: 289, startPoint y: 191, endPoint x: 232, endPoint y: 178, distance: 58.8
click at [232, 178] on div "HH play_arrow pause 27:02 + Add competency keyboard_arrow_right Uh , yeah , but…" at bounding box center [350, 158] width 291 height 84
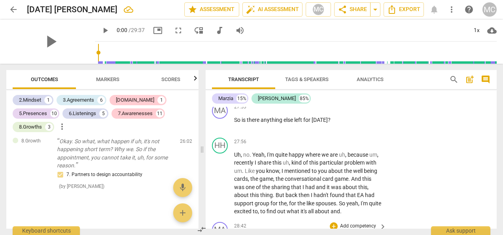
scroll to position [3876, 0]
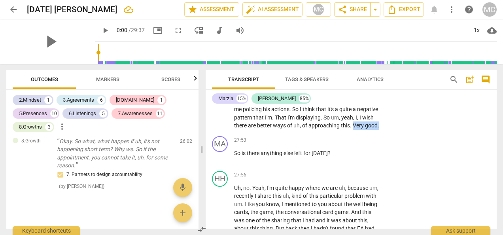
drag, startPoint x: 277, startPoint y: 181, endPoint x: 247, endPoint y: 181, distance: 29.6
click at [247, 130] on p "What happen ? I think I have to , I want to make it happen . So I have to shift…" at bounding box center [308, 84] width 148 height 89
drag, startPoint x: 245, startPoint y: 208, endPoint x: 230, endPoint y: 208, distance: 15.4
click at [230, 168] on div "MA play_arrow pause 27:53 + Add competency keyboard_arrow_right So is there any…" at bounding box center [350, 150] width 291 height 35
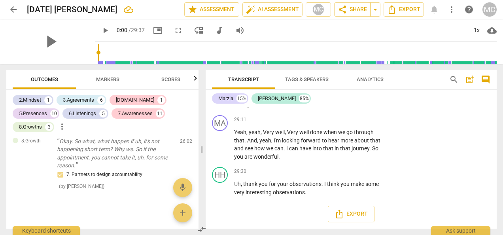
scroll to position [4153, 0]
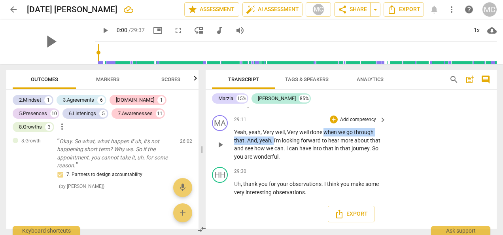
drag, startPoint x: 324, startPoint y: 145, endPoint x: 273, endPoint y: 154, distance: 51.9
click at [273, 154] on p "Yeah , yeah , Very well , Very well done when we go through that . And , yeah ,…" at bounding box center [308, 144] width 148 height 32
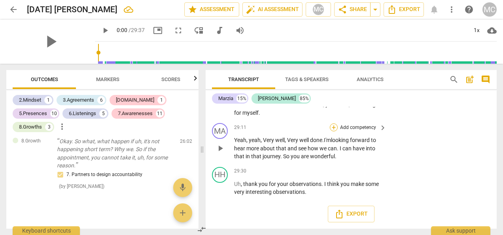
click at [333, 130] on div "+" at bounding box center [334, 127] width 8 height 8
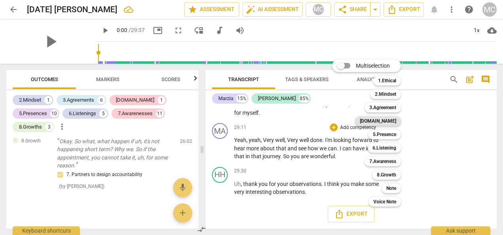
click at [386, 119] on b "[DOMAIN_NAME]" at bounding box center [378, 120] width 36 height 9
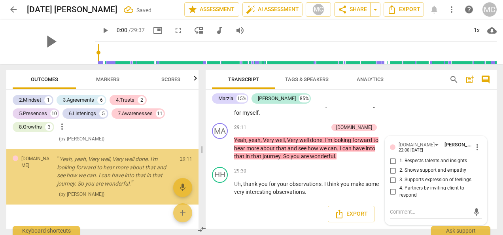
scroll to position [2504, 0]
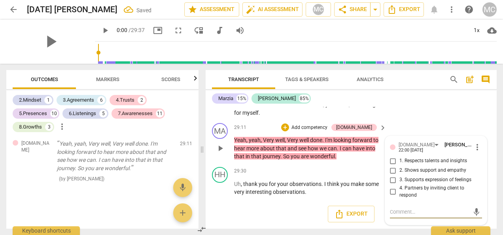
click at [393, 175] on input "2. Shows support and empathy" at bounding box center [392, 170] width 13 height 9
checkbox input "true"
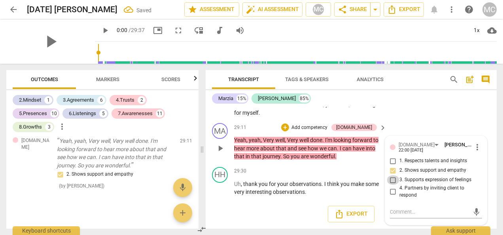
click at [392, 185] on input "3. Supports expression of feelings" at bounding box center [392, 179] width 13 height 9
checkbox input "true"
click at [396, 196] on input "4. Partners by inviting client to respond" at bounding box center [392, 191] width 13 height 9
checkbox input "true"
click at [289, 131] on div "+" at bounding box center [285, 127] width 8 height 8
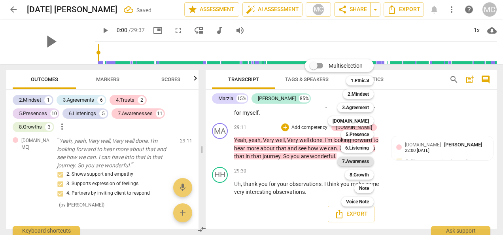
click at [358, 163] on b "7.Awareness" at bounding box center [355, 160] width 27 height 9
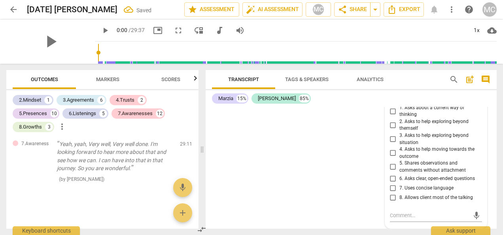
scroll to position [4296, 0]
click at [392, 152] on input "4. Asks to help moving towards the outcome" at bounding box center [392, 152] width 13 height 9
checkbox input "true"
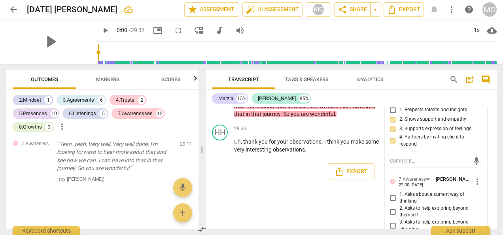
scroll to position [4098, 0]
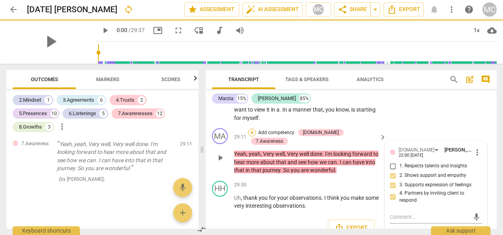
click at [256, 136] on div "+" at bounding box center [252, 132] width 8 height 8
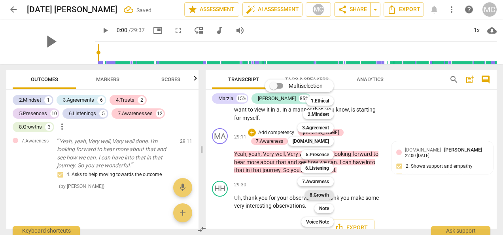
click at [314, 192] on b "8.Growth" at bounding box center [318, 194] width 19 height 9
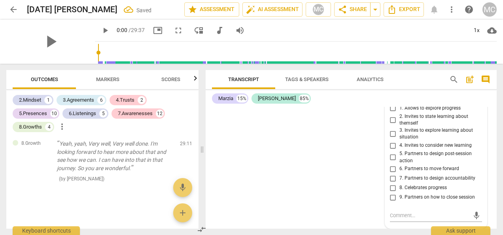
scroll to position [4438, 0]
click at [392, 187] on input "8. Celebrates progress" at bounding box center [392, 187] width 13 height 9
checkbox input "true"
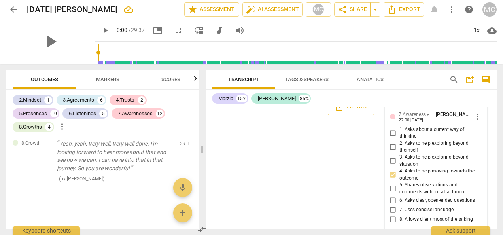
scroll to position [4161, 0]
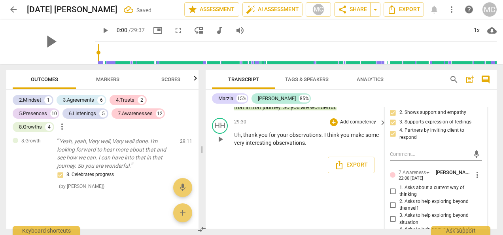
click at [303, 126] on div "29:30 + Add competency keyboard_arrow_right" at bounding box center [310, 122] width 153 height 9
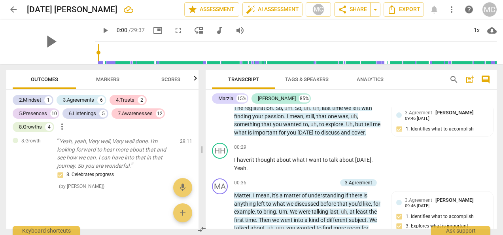
scroll to position [0, 0]
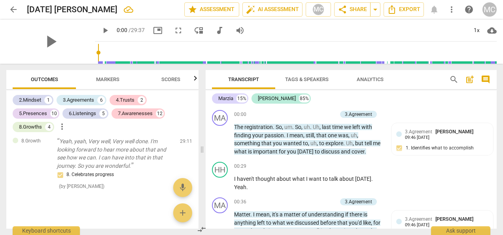
click at [469, 79] on span "post_add" at bounding box center [469, 79] width 9 height 9
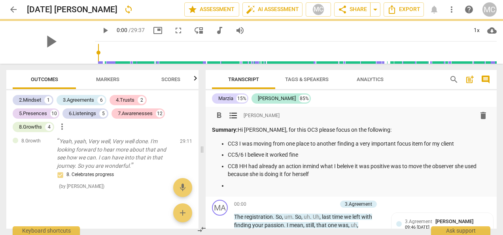
click at [458, 142] on p "CC3 I was moving from one place to another finding a very important focus item …" at bounding box center [359, 143] width 262 height 8
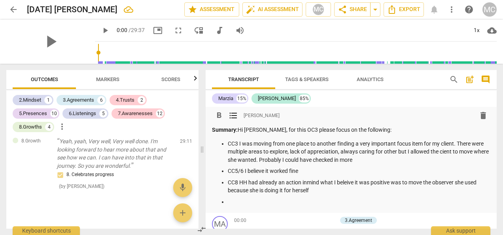
click at [243, 170] on p "CC5/6 I believe it worked fine" at bounding box center [359, 171] width 262 height 8
click at [308, 182] on p "CC8 HH had already an action inmind what I beleive it was positive was to move …" at bounding box center [359, 186] width 262 height 16
drag, startPoint x: 345, startPoint y: 183, endPoint x: 329, endPoint y: 192, distance: 18.2
click at [328, 192] on p "CC8 HH had already an action in mind what I beleive it was positive was to move…" at bounding box center [359, 186] width 262 height 16
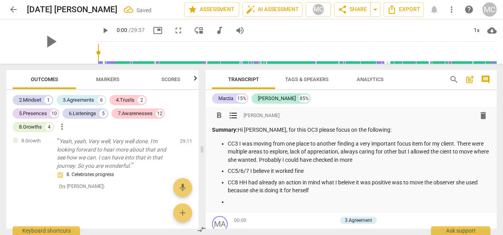
click at [348, 180] on p "CC8 HH had already an action in mind what I beleive it was positive was to move…" at bounding box center [359, 186] width 262 height 16
click at [281, 191] on p "CC8 HH had already an action in mind what I believe it was positive was to move…" at bounding box center [359, 186] width 262 height 16
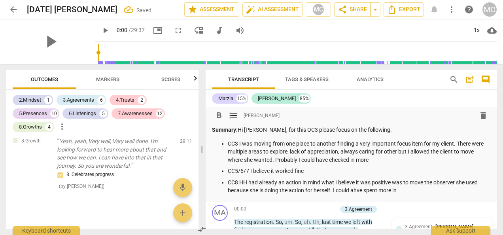
click at [371, 158] on p "CC3 I was moving from one place to another finding a very important focus item …" at bounding box center [359, 151] width 262 height 24
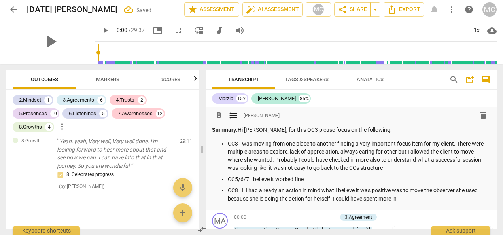
click at [402, 198] on p "CC8 HH had already an action in mind what I believe it was positive was to move…" at bounding box center [359, 194] width 262 height 16
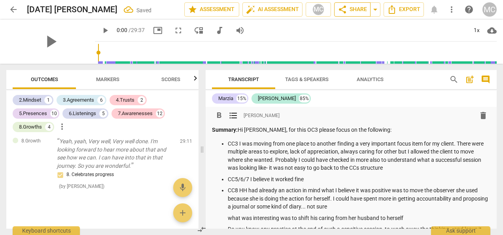
click at [352, 9] on span "share Share" at bounding box center [351, 9] width 29 height 9
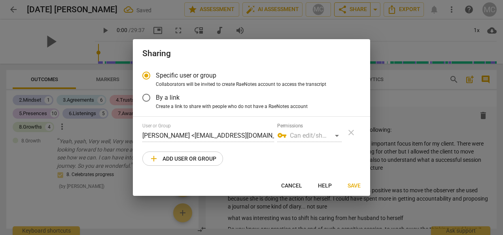
radio input "false"
click at [146, 97] on input "By a link" at bounding box center [146, 97] width 19 height 19
radio input "false"
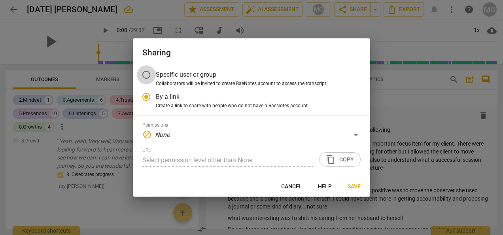
click at [148, 75] on input "Specific user or group" at bounding box center [146, 74] width 19 height 19
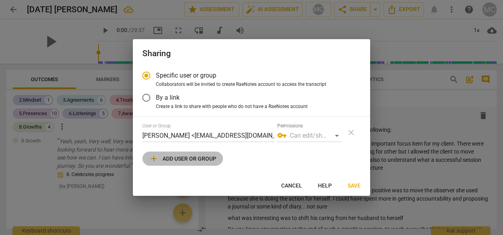
click at [177, 158] on span "add Add user or group" at bounding box center [182, 158] width 67 height 9
radio input "false"
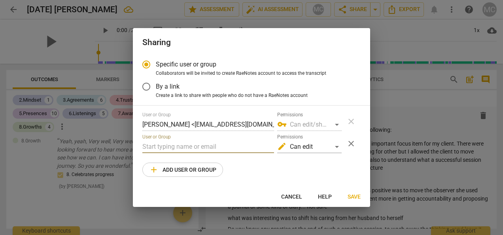
click at [171, 149] on input "text" at bounding box center [208, 146] width 132 height 13
type input "[EMAIL_ADDRESS][DOMAIN_NAME]"
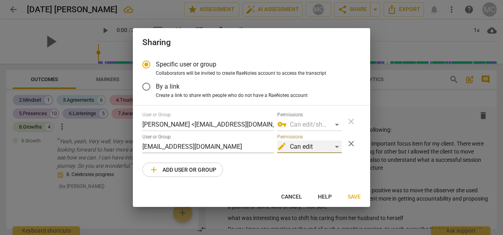
click at [334, 143] on div "edit Can edit" at bounding box center [309, 146] width 64 height 13
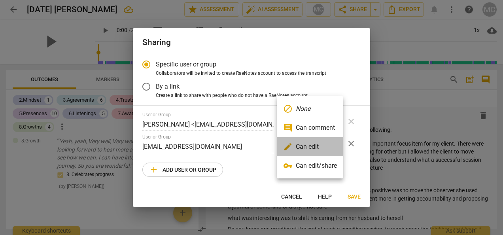
click at [318, 144] on li "edit Can edit" at bounding box center [310, 146] width 66 height 19
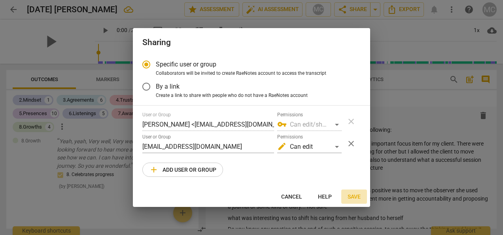
click at [352, 196] on span "Save" at bounding box center [353, 197] width 13 height 8
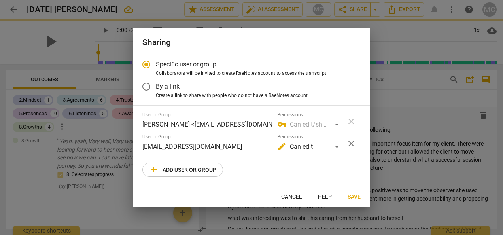
radio input "false"
type input "[PERSON_NAME] <[EMAIL_ADDRESS][DOMAIN_NAME]>"
